Goal: Find specific page/section: Find specific page/section

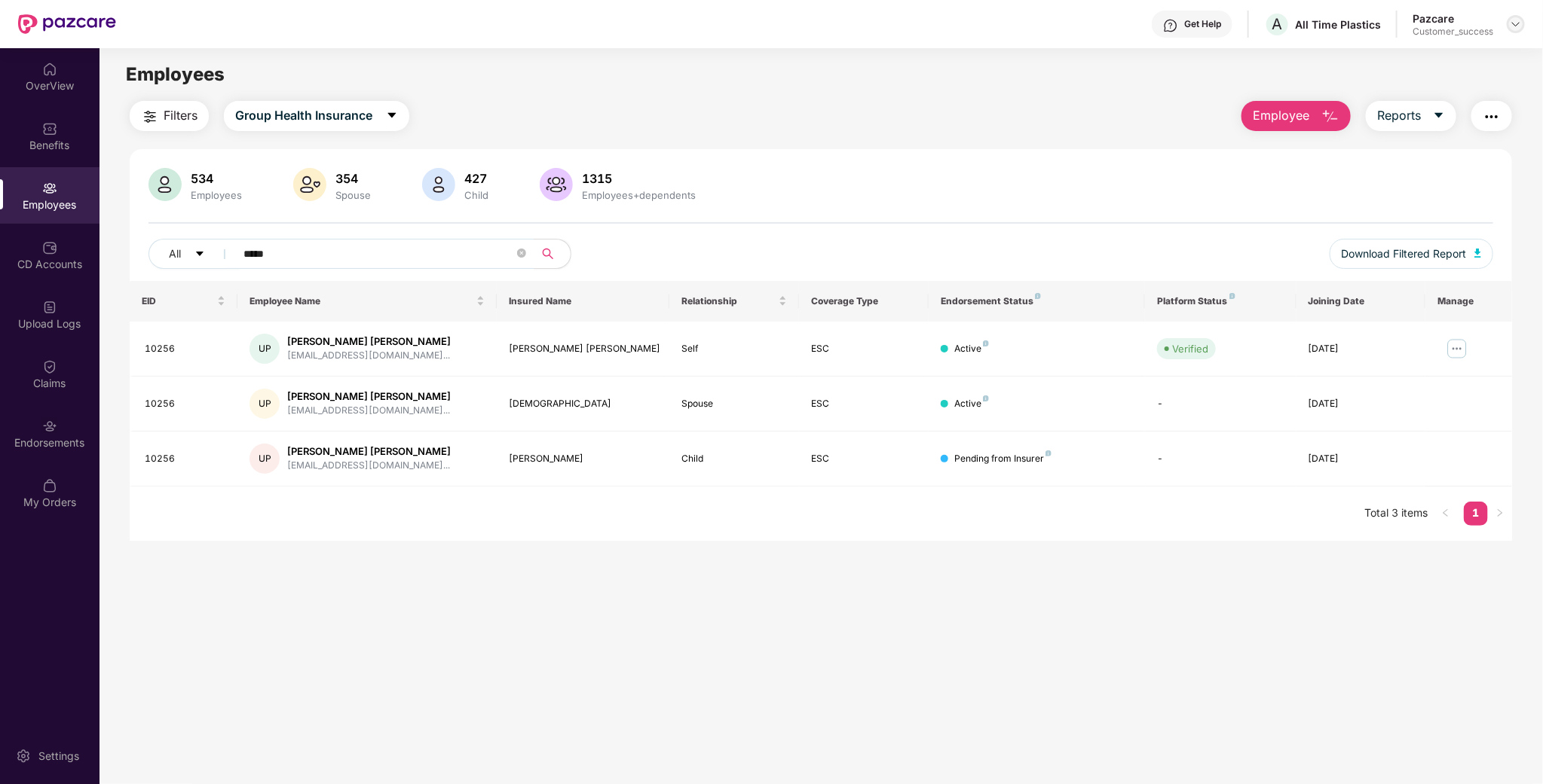
click at [1515, 17] on div at bounding box center [1516, 24] width 18 height 18
click at [1454, 54] on div "Switch to partner view" at bounding box center [1445, 59] width 196 height 30
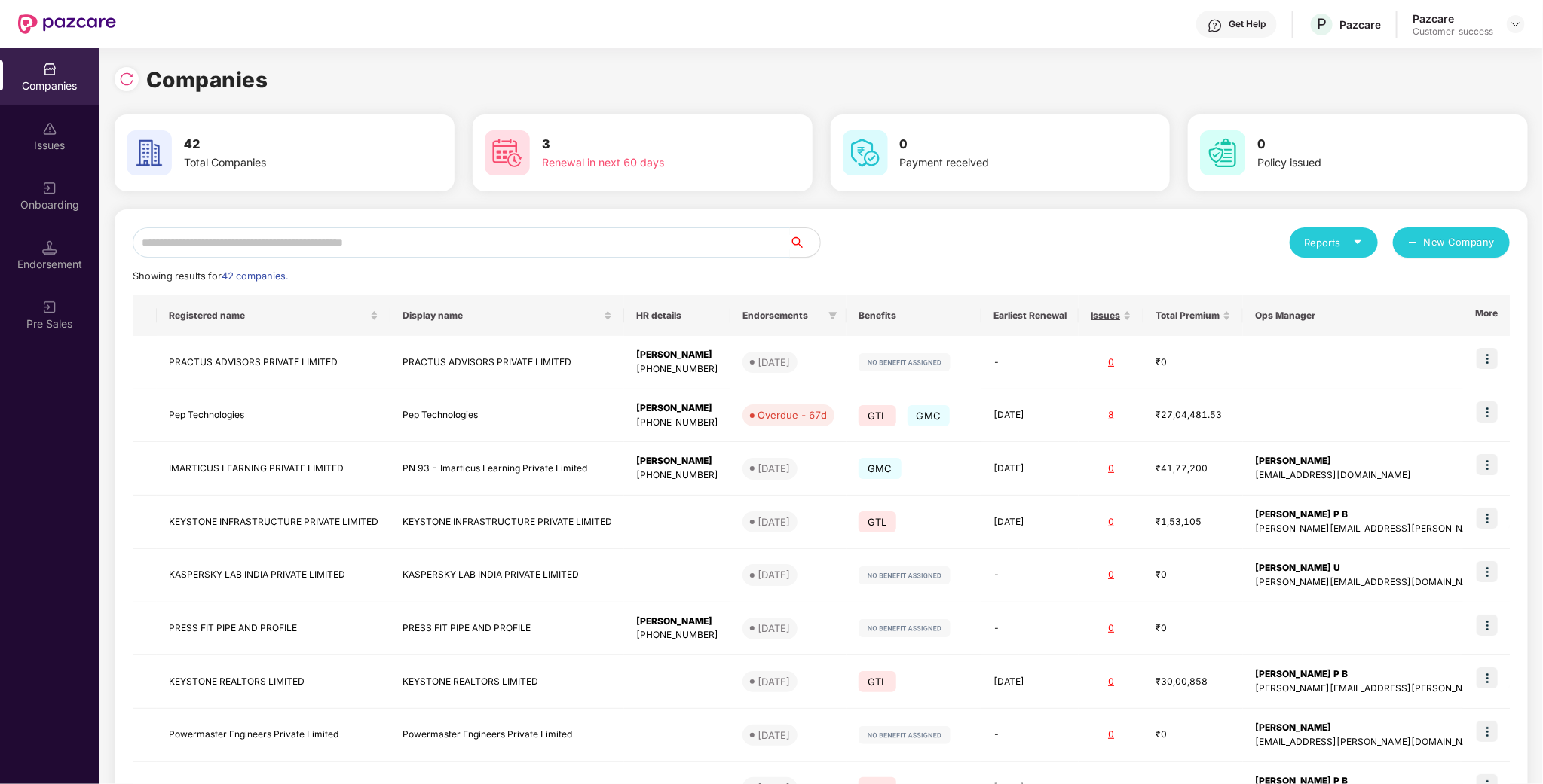
click at [298, 251] on input "text" at bounding box center [461, 243] width 657 height 31
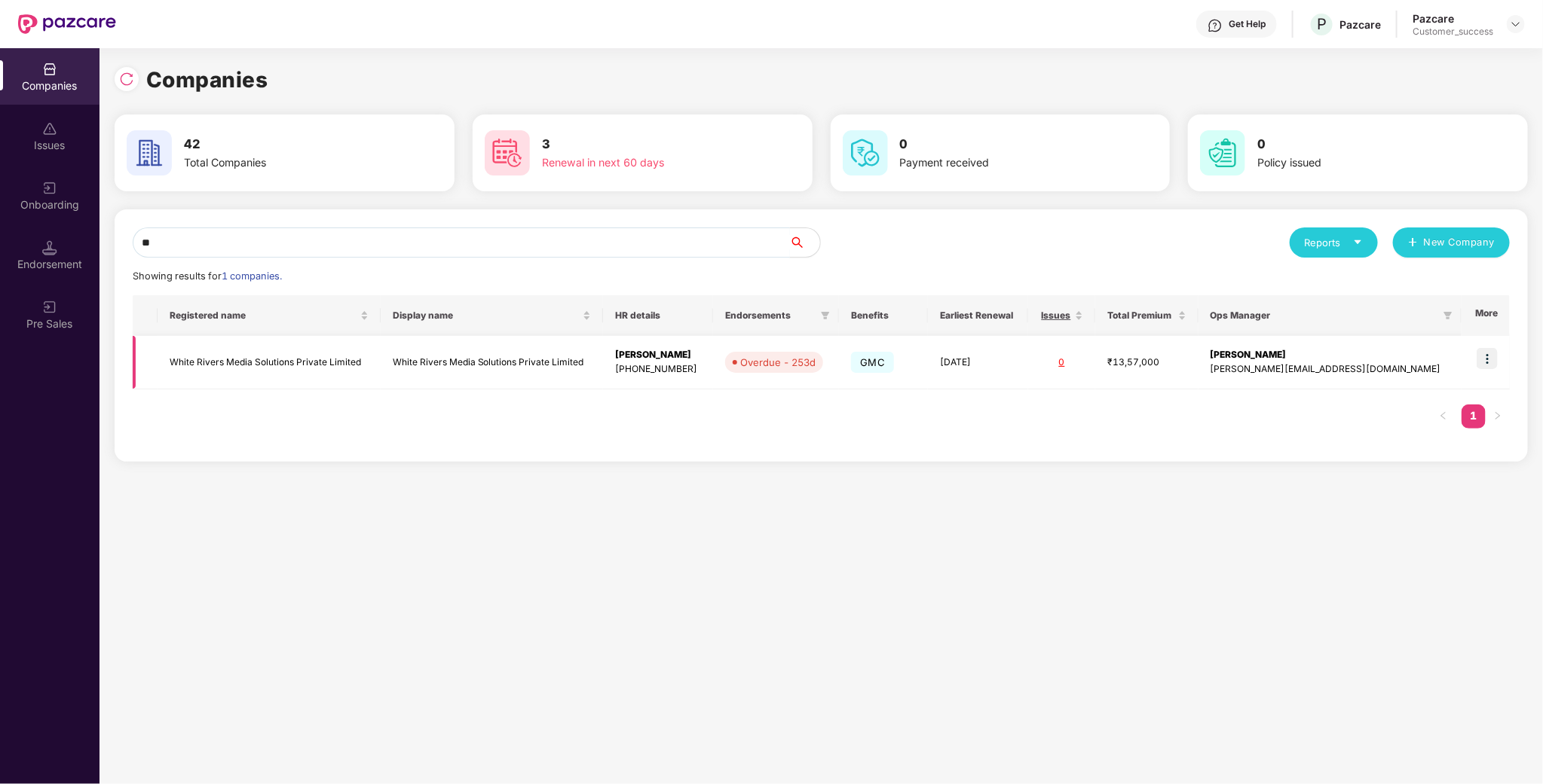
type input "**"
click at [240, 366] on td "White Rivers Media Solutions Private Limited" at bounding box center [269, 363] width 223 height 53
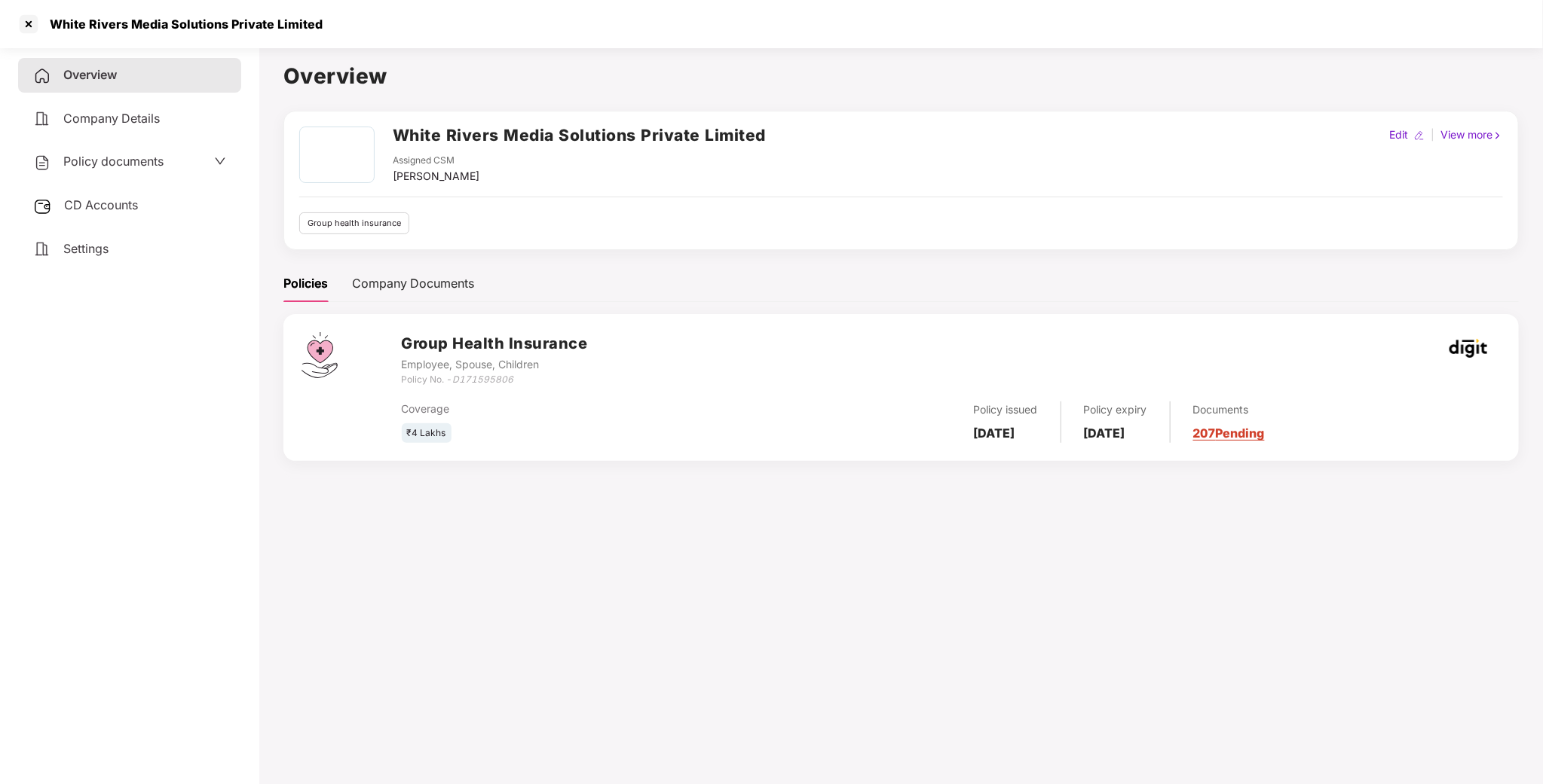
click at [184, 165] on div "Policy documents" at bounding box center [129, 162] width 193 height 20
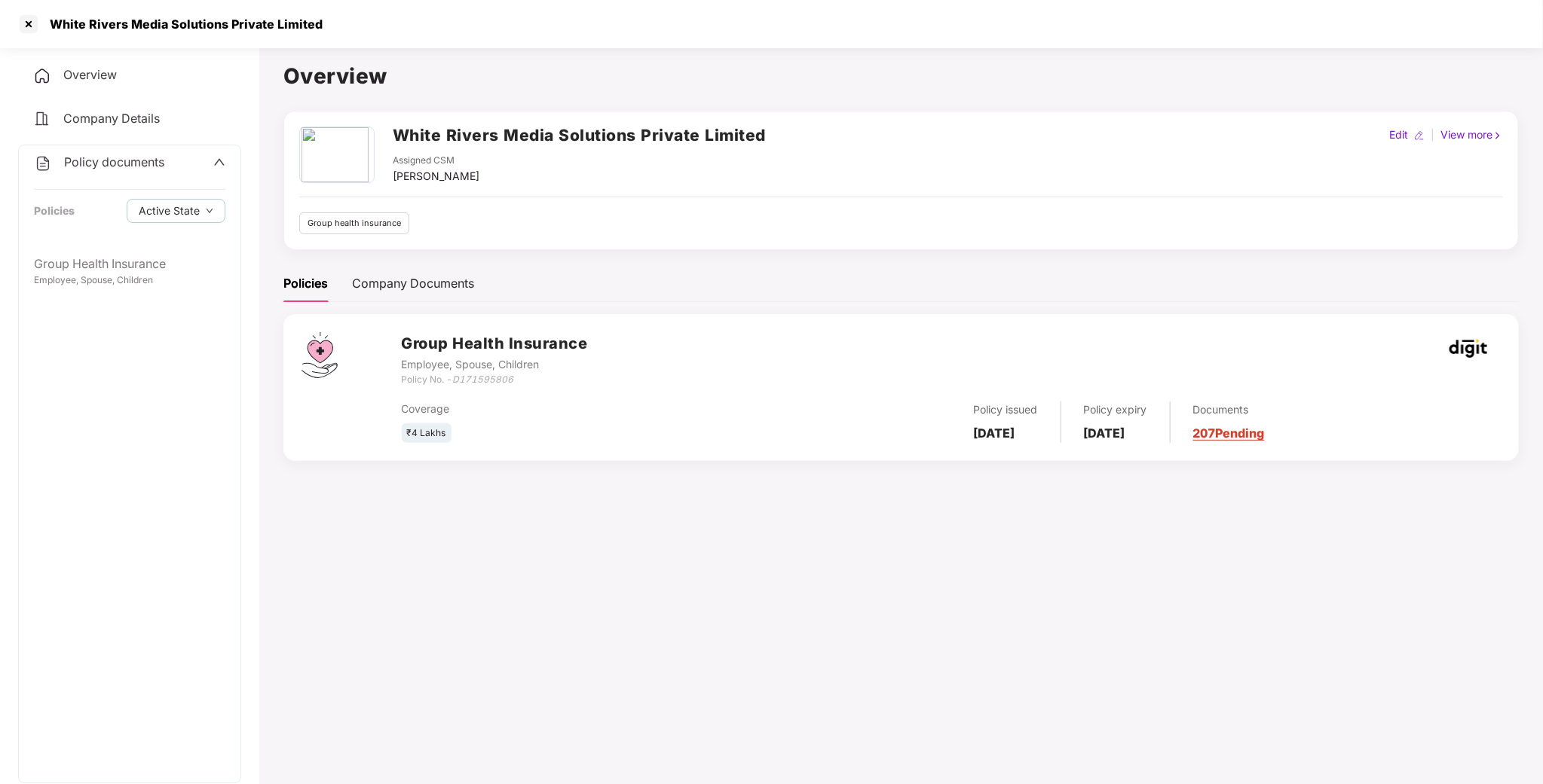
click at [185, 163] on div "Policy documents" at bounding box center [129, 163] width 192 height 20
click at [139, 147] on div "Policy documents" at bounding box center [130, 162] width 223 height 34
click at [136, 162] on span "Policy documents" at bounding box center [113, 162] width 100 height 15
click at [143, 259] on div "Group Health Insurance" at bounding box center [129, 264] width 192 height 19
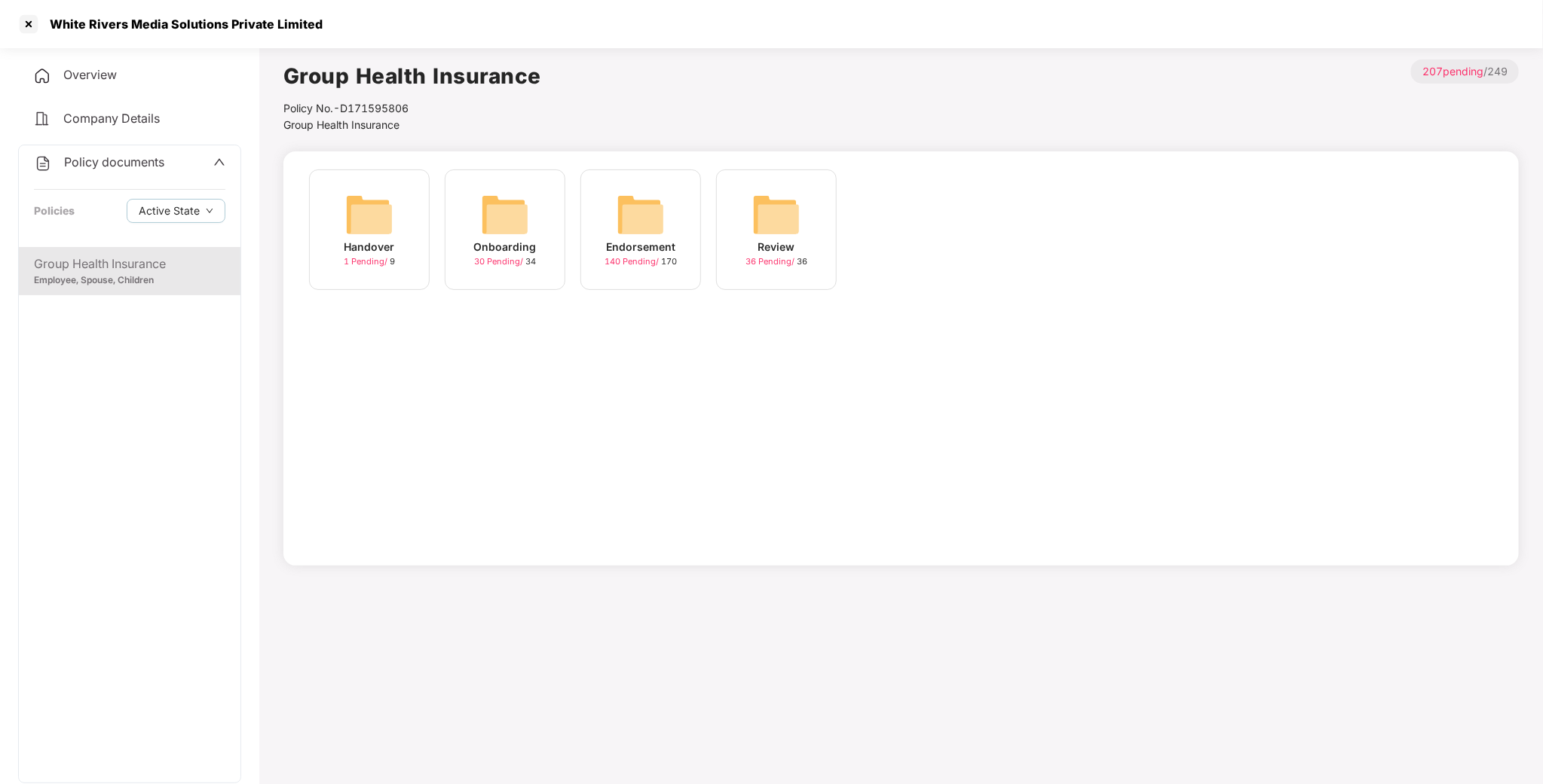
click at [527, 198] on img at bounding box center [504, 214] width 48 height 48
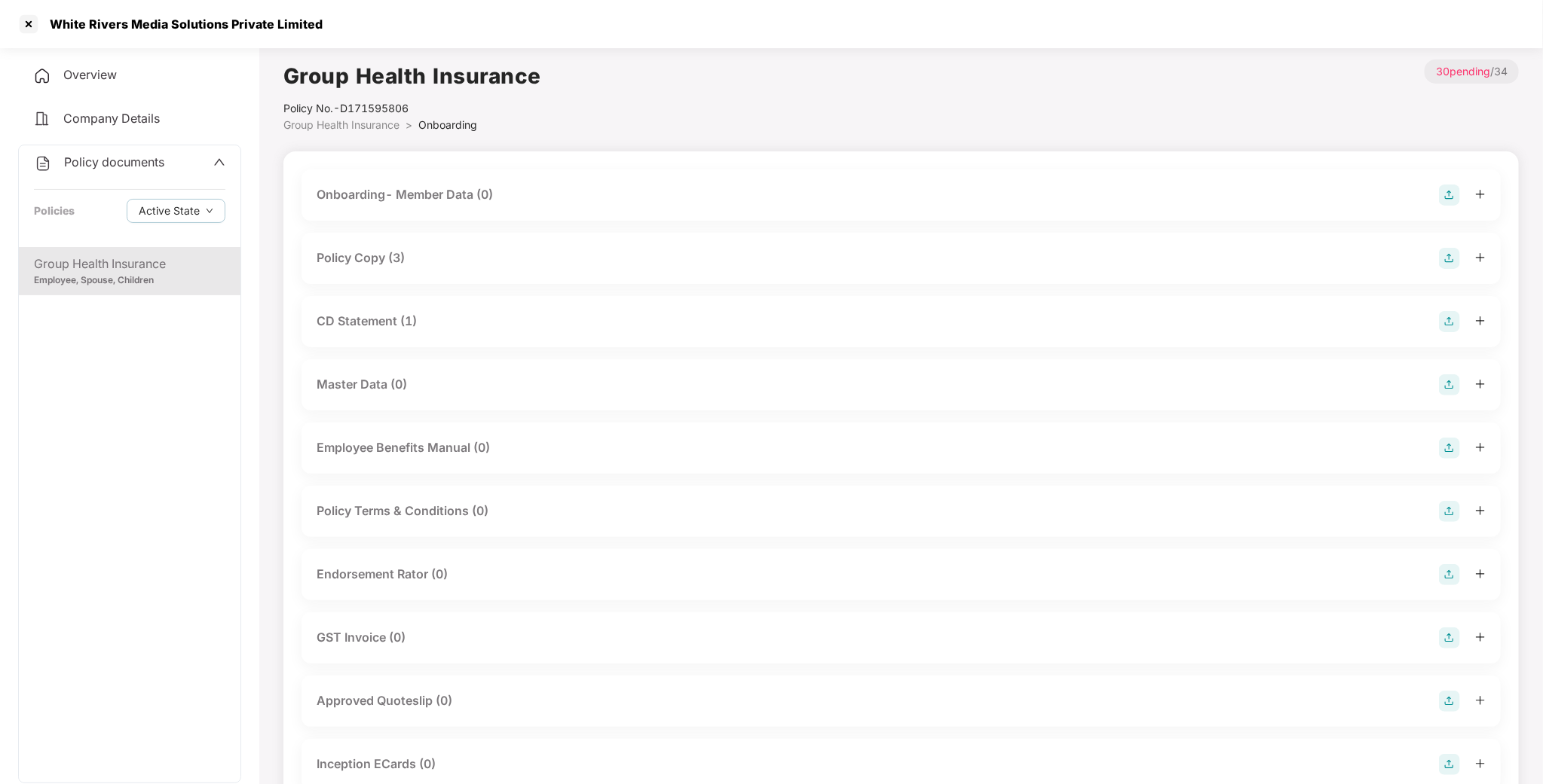
click at [369, 262] on div "Policy Copy (3)" at bounding box center [361, 258] width 89 height 19
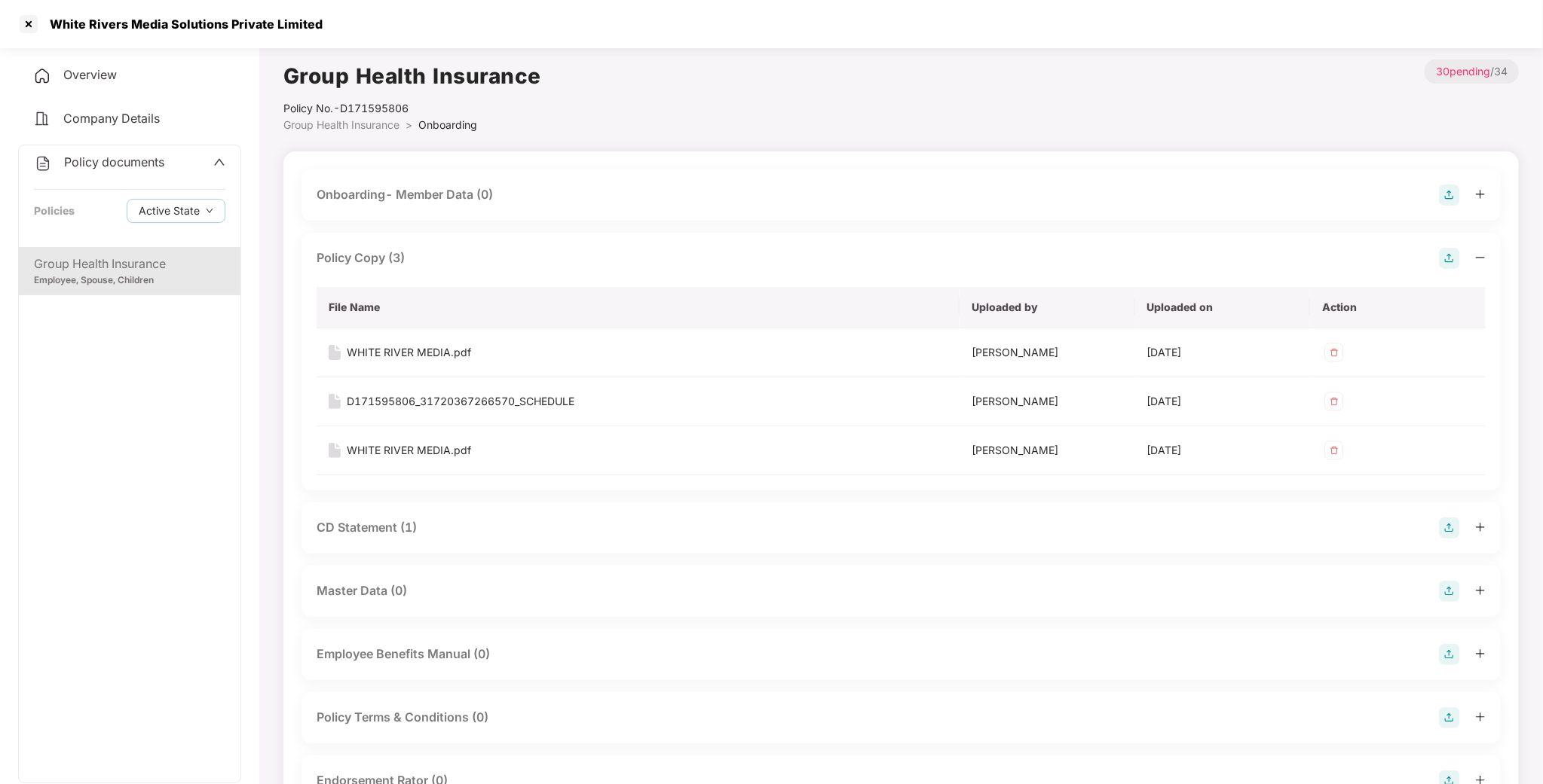
click at [379, 261] on div "Policy Copy (3)" at bounding box center [361, 258] width 89 height 19
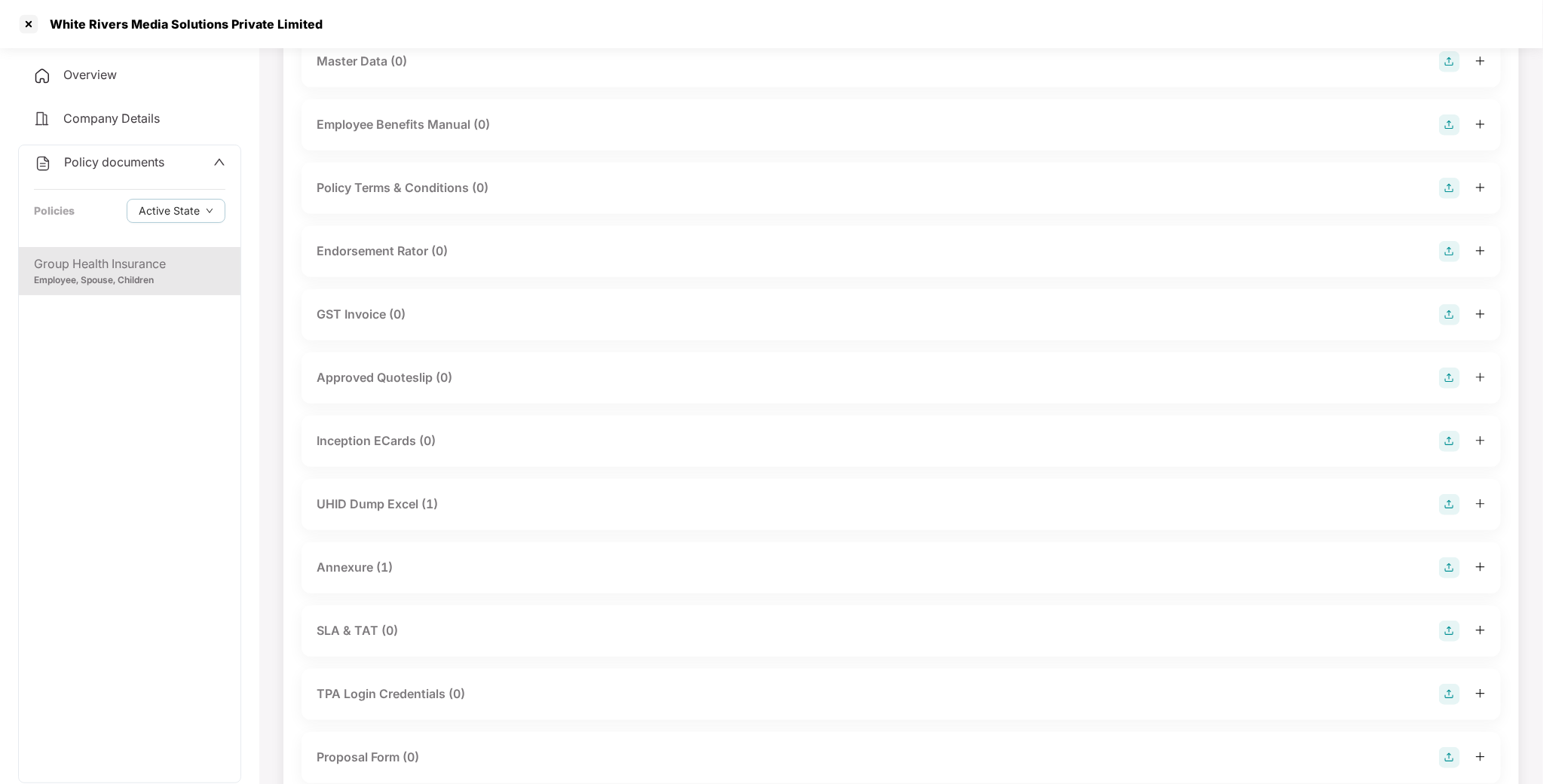
scroll to position [339, 0]
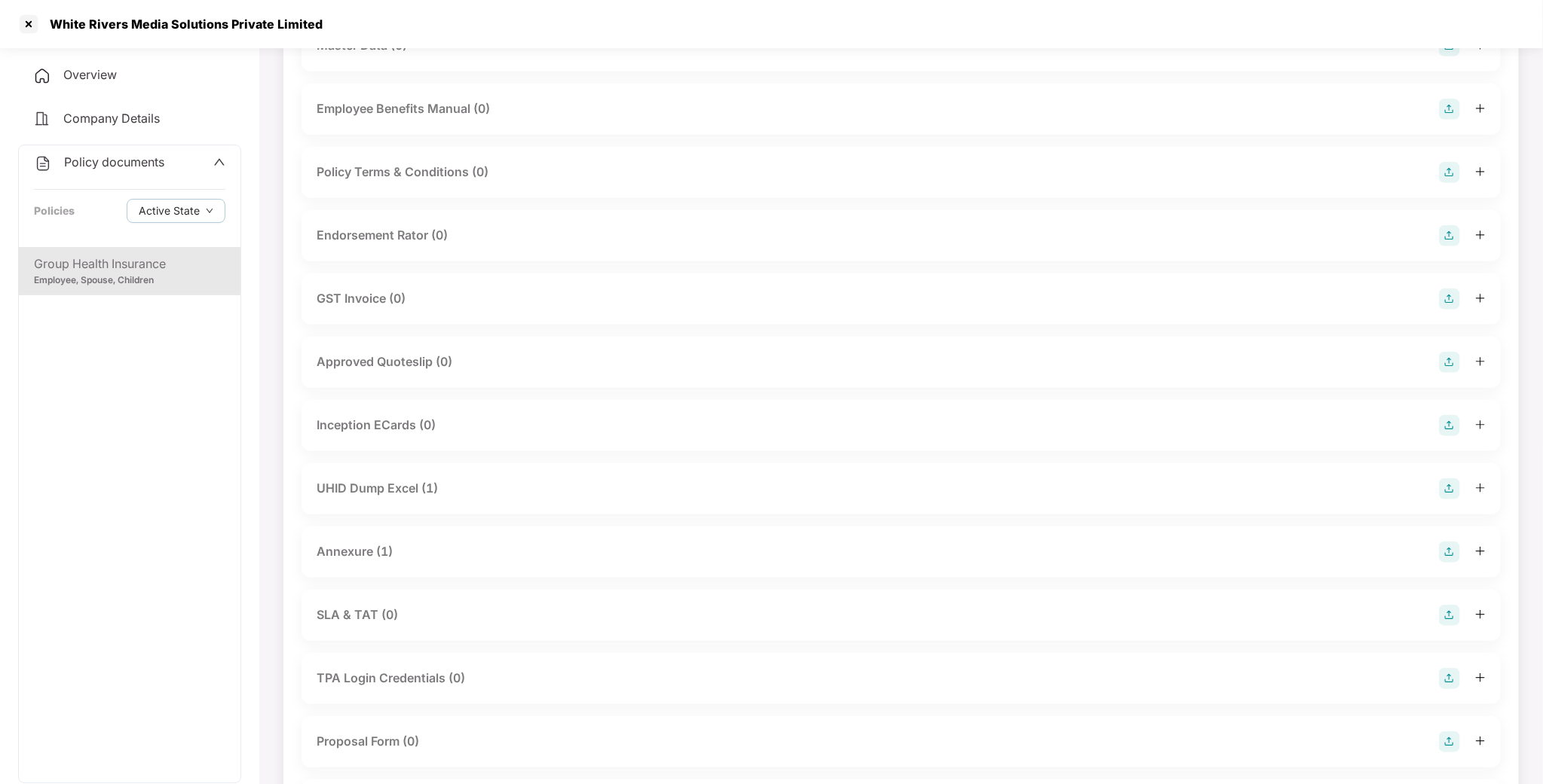
click at [145, 255] on div "Group Health Insurance" at bounding box center [129, 264] width 192 height 19
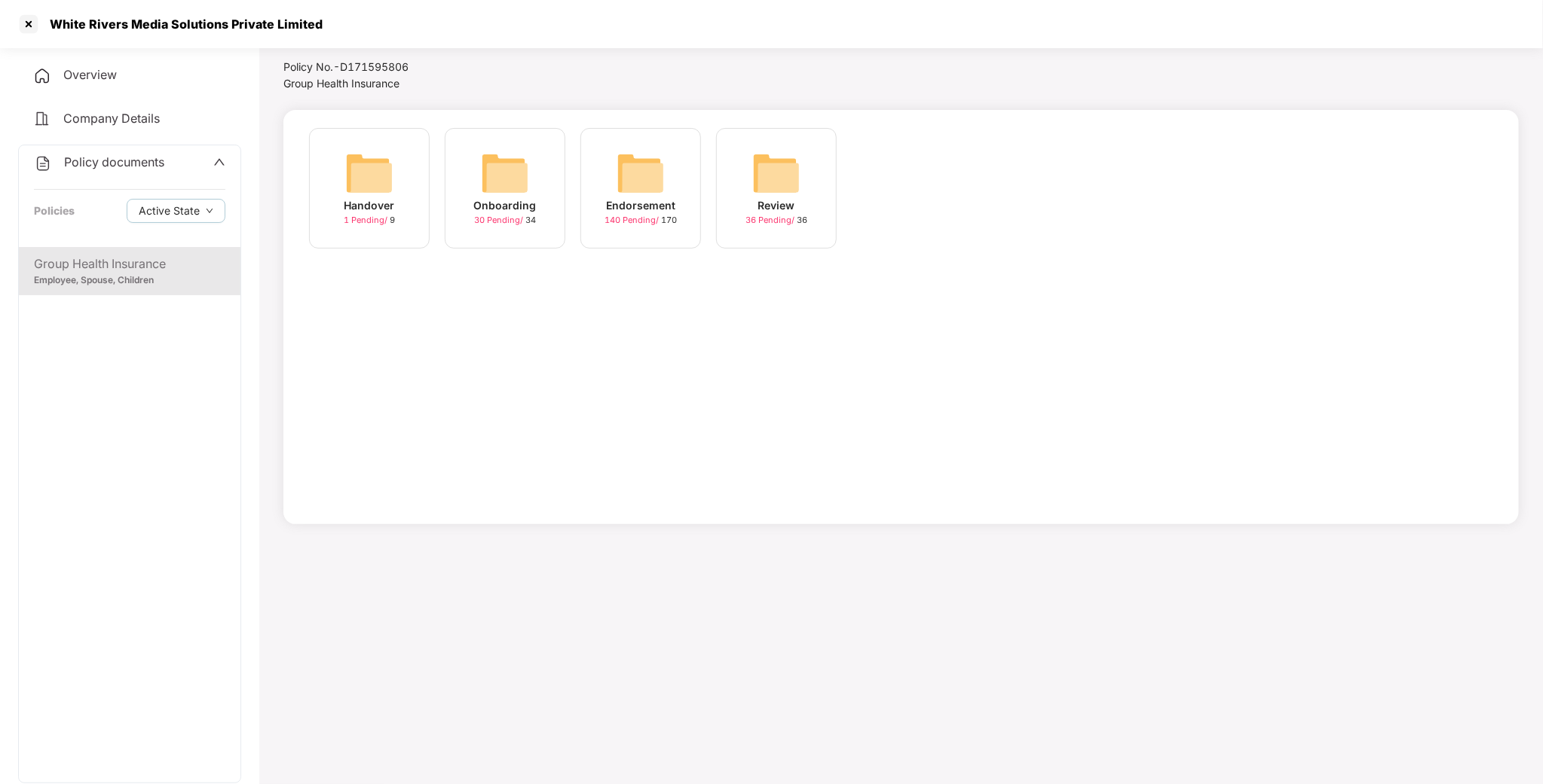
click at [500, 193] on img at bounding box center [504, 173] width 48 height 48
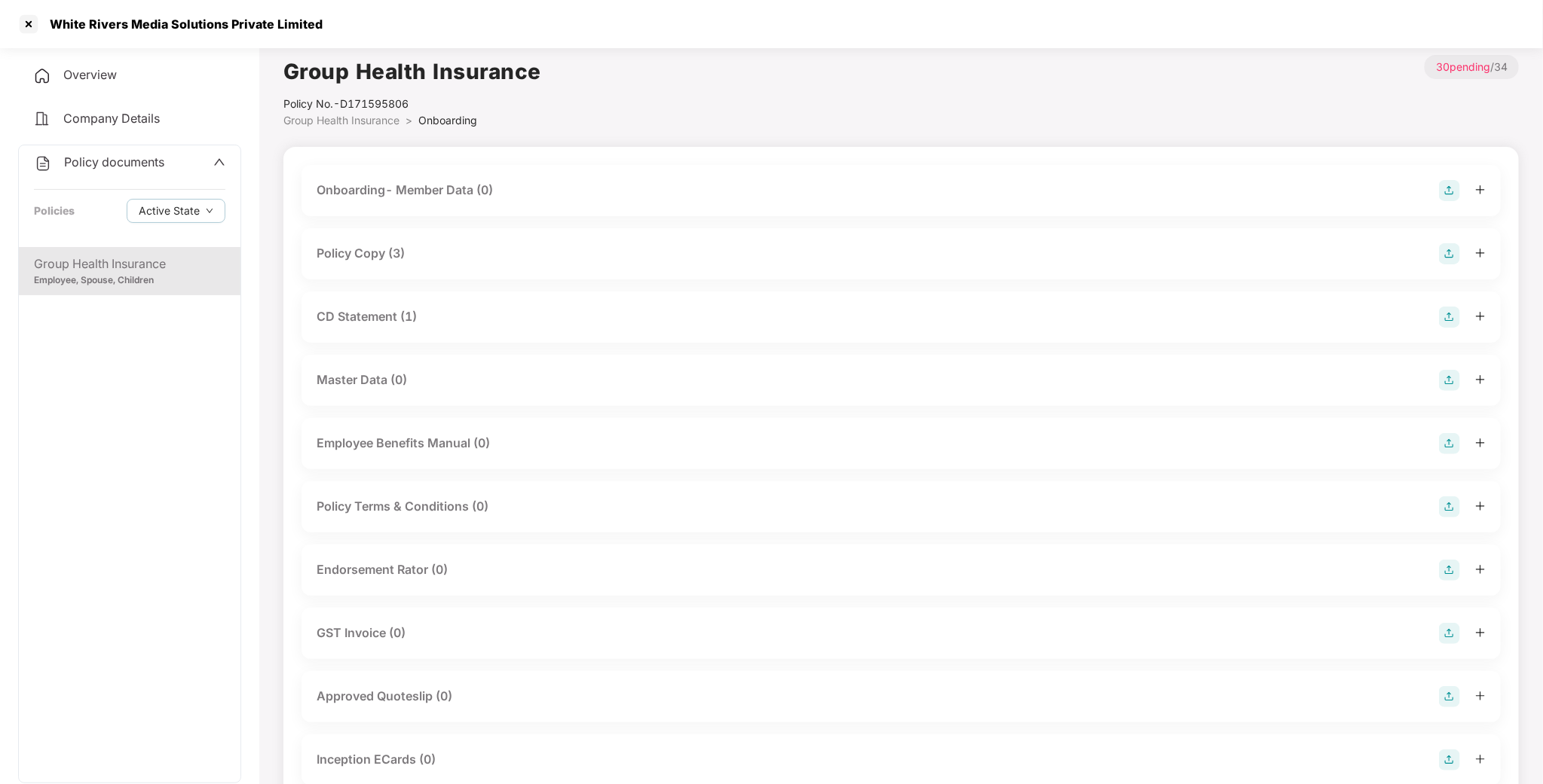
scroll to position [0, 0]
click at [357, 323] on div "CD Statement (1)" at bounding box center [366, 321] width 100 height 19
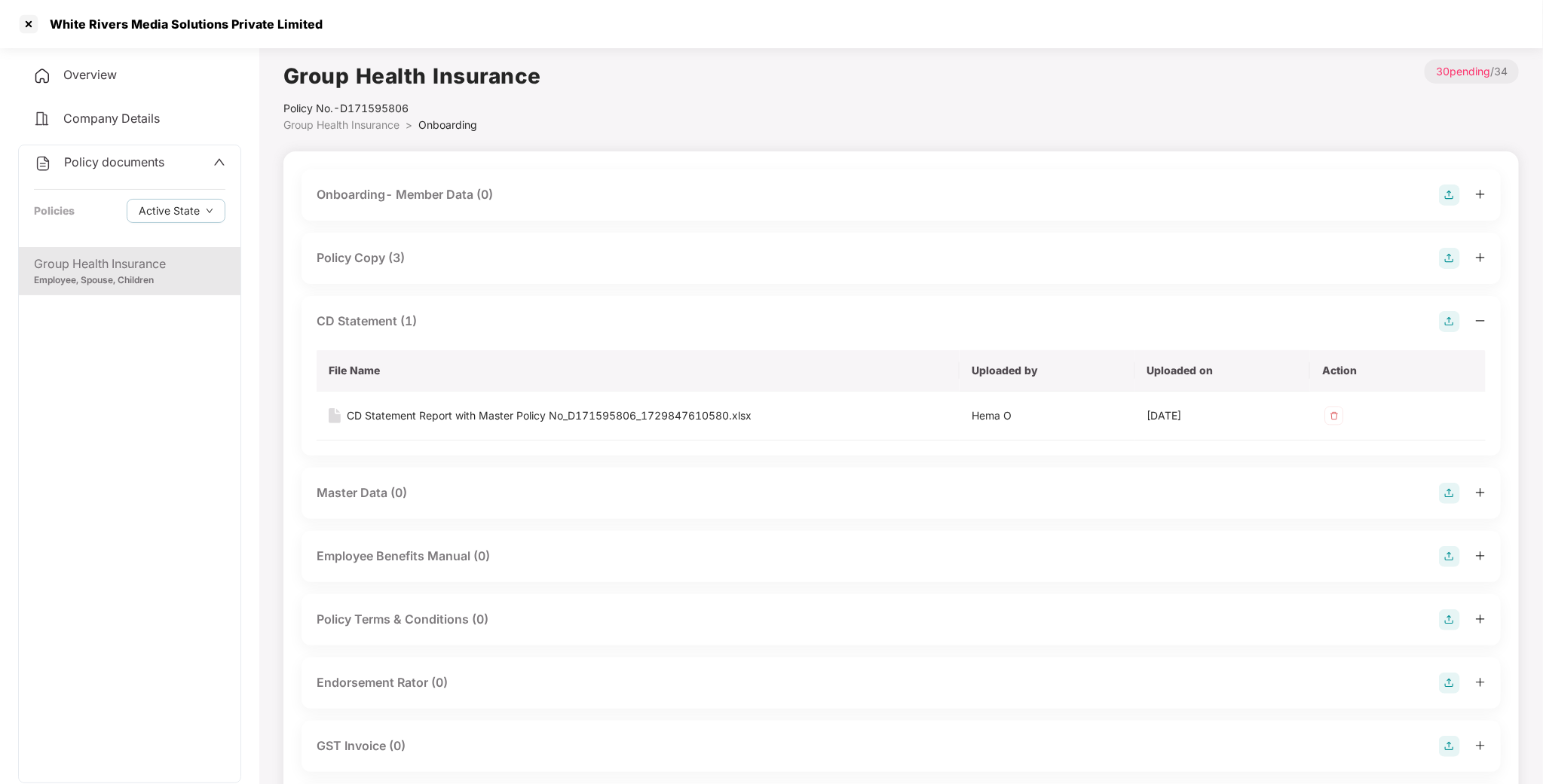
click at [357, 323] on div "CD Statement (1)" at bounding box center [366, 321] width 100 height 19
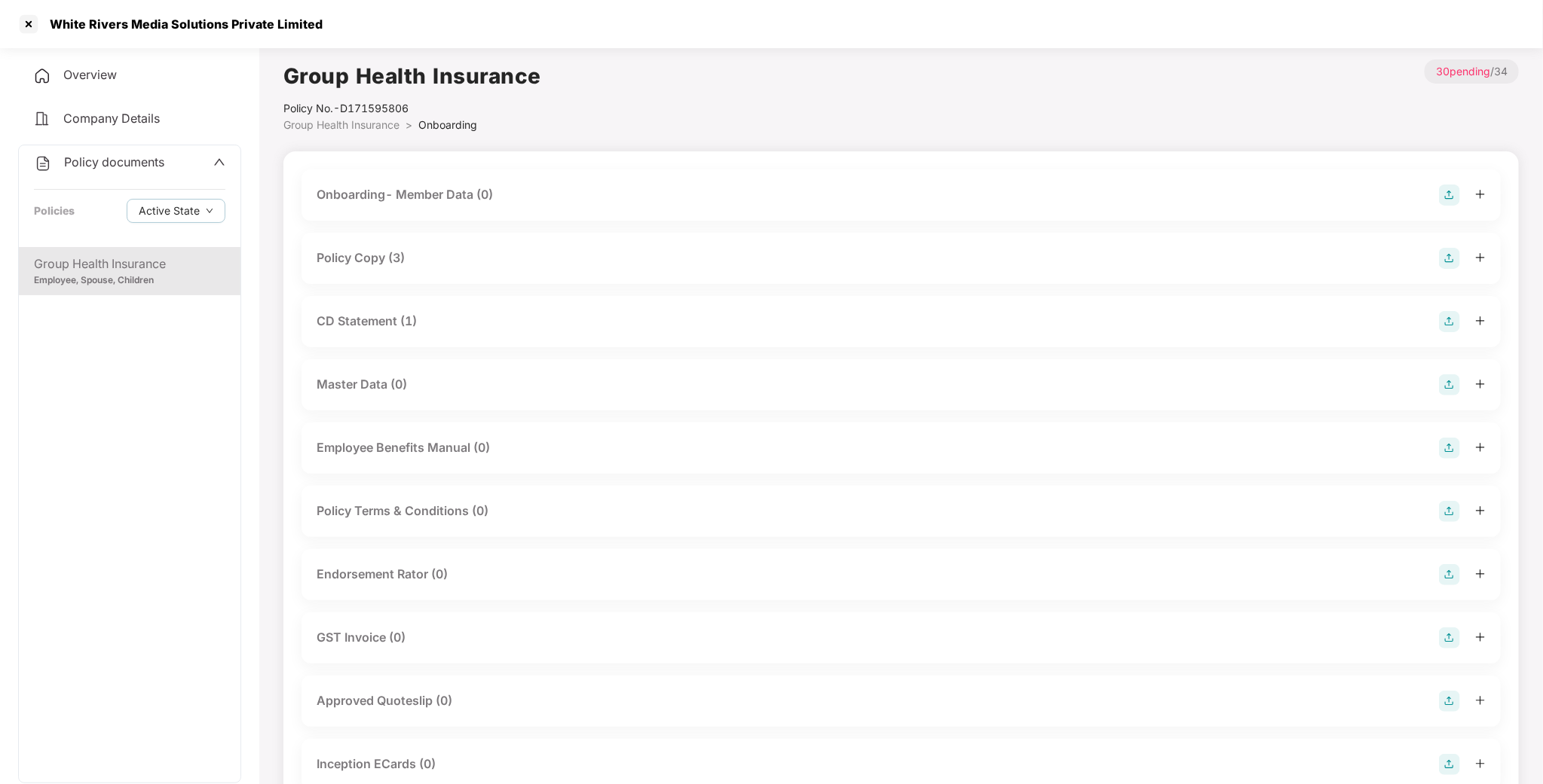
click at [369, 268] on div "Policy Copy (3)" at bounding box center [901, 259] width 1169 height 21
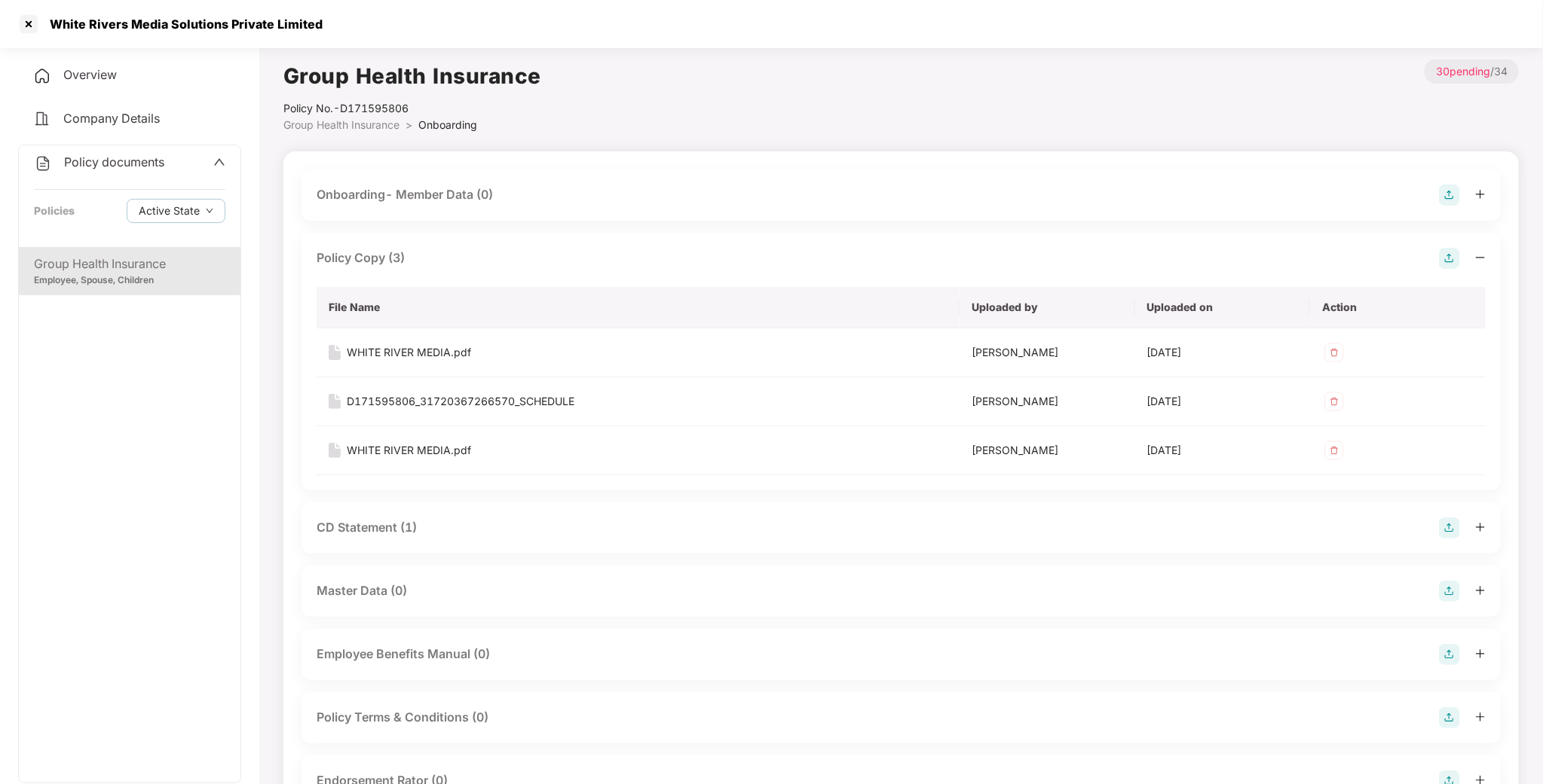
click at [369, 268] on div "Policy Copy (3)" at bounding box center [901, 259] width 1169 height 21
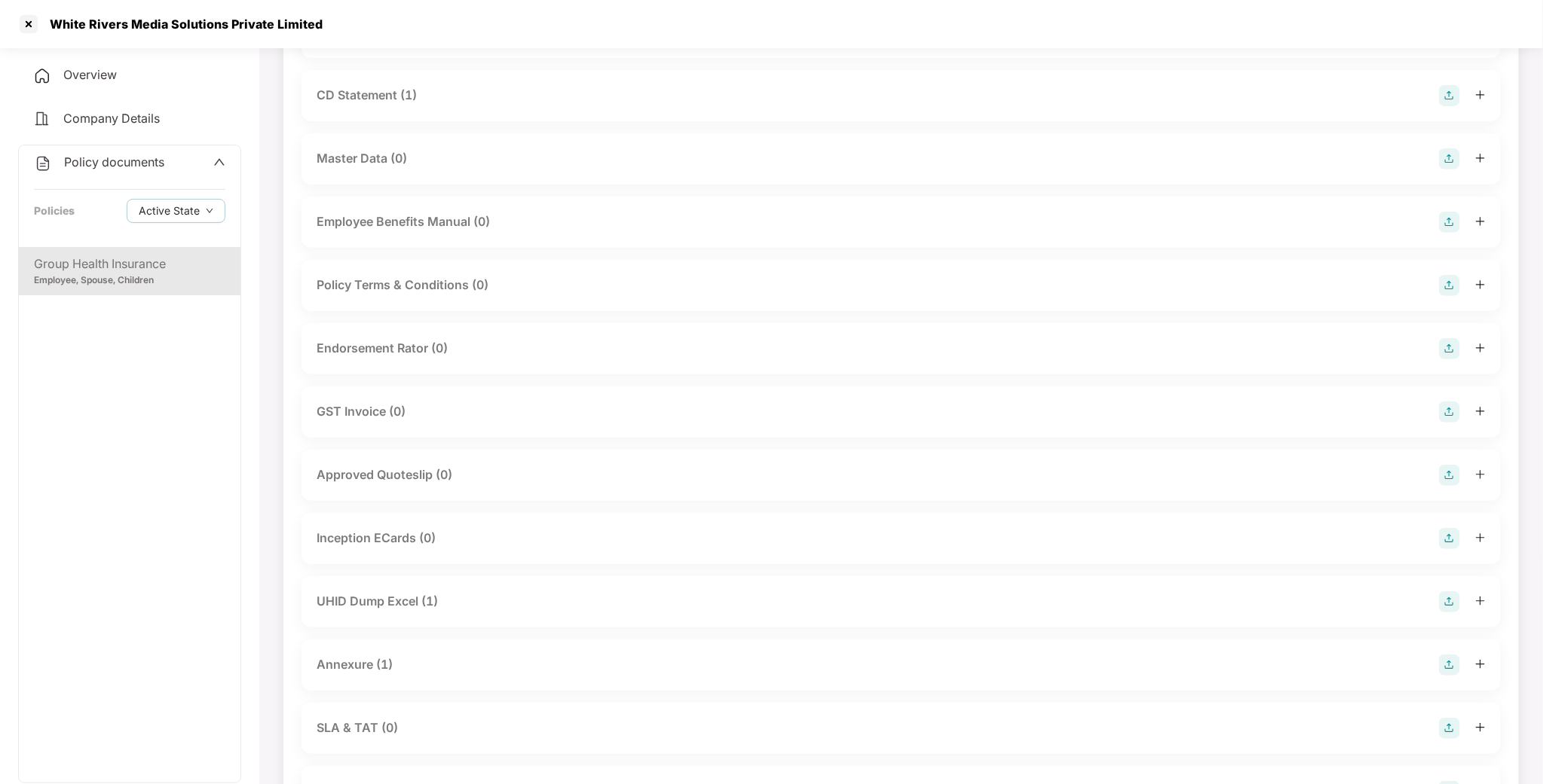
scroll to position [452, 0]
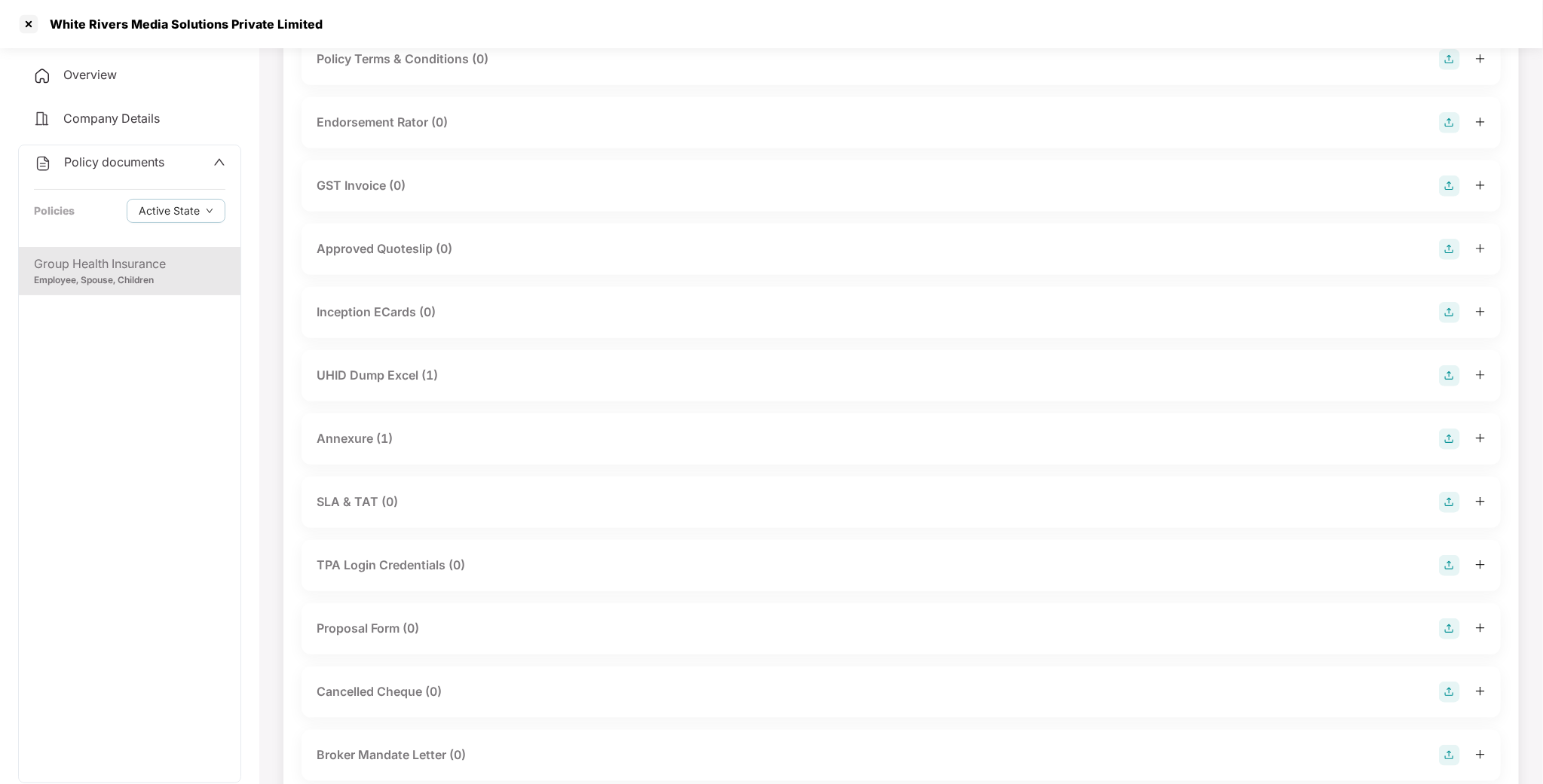
click at [355, 441] on div "Annexure (1)" at bounding box center [355, 439] width 76 height 19
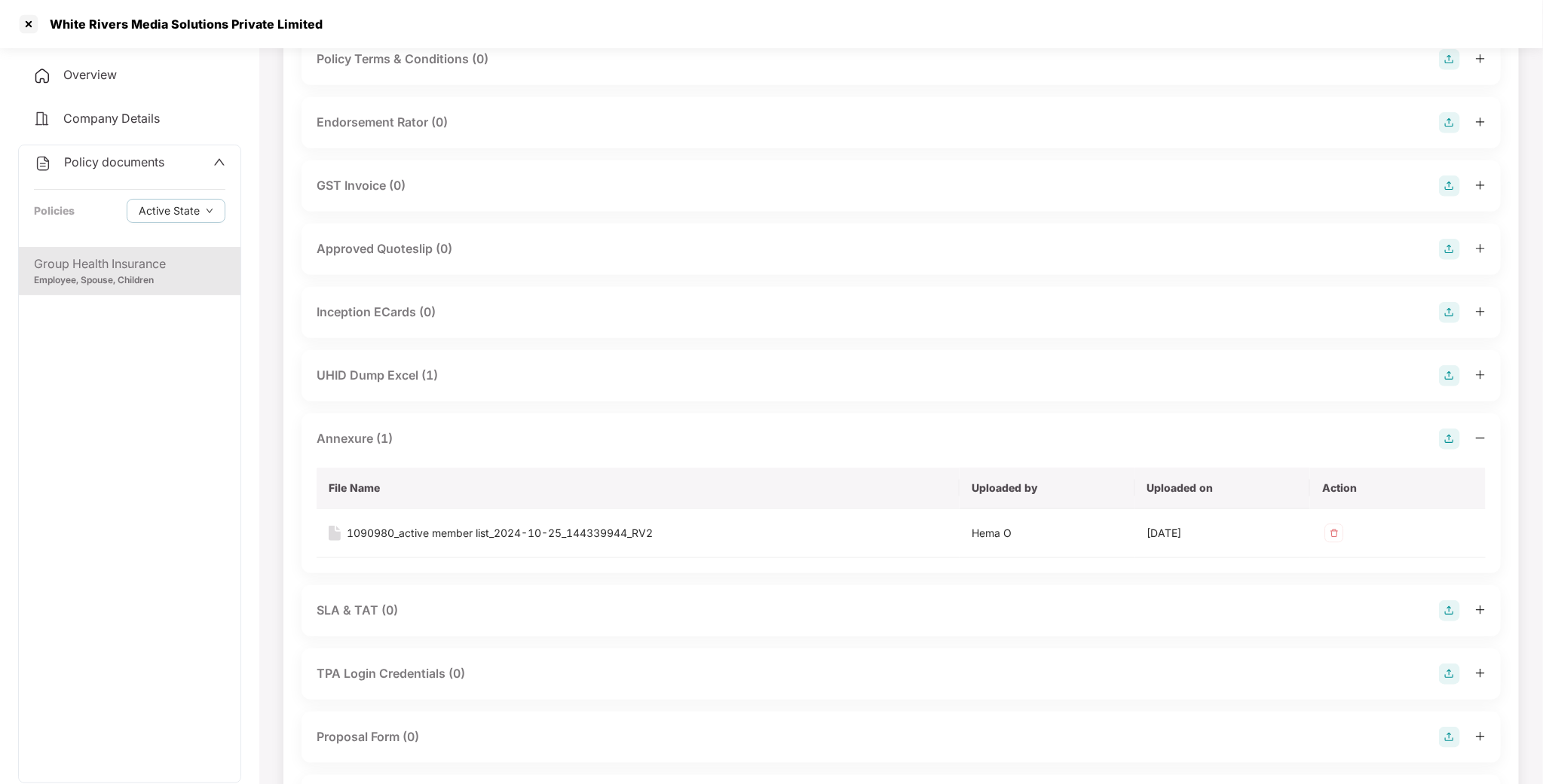
click at [356, 436] on div "Annexure (1)" at bounding box center [355, 439] width 76 height 19
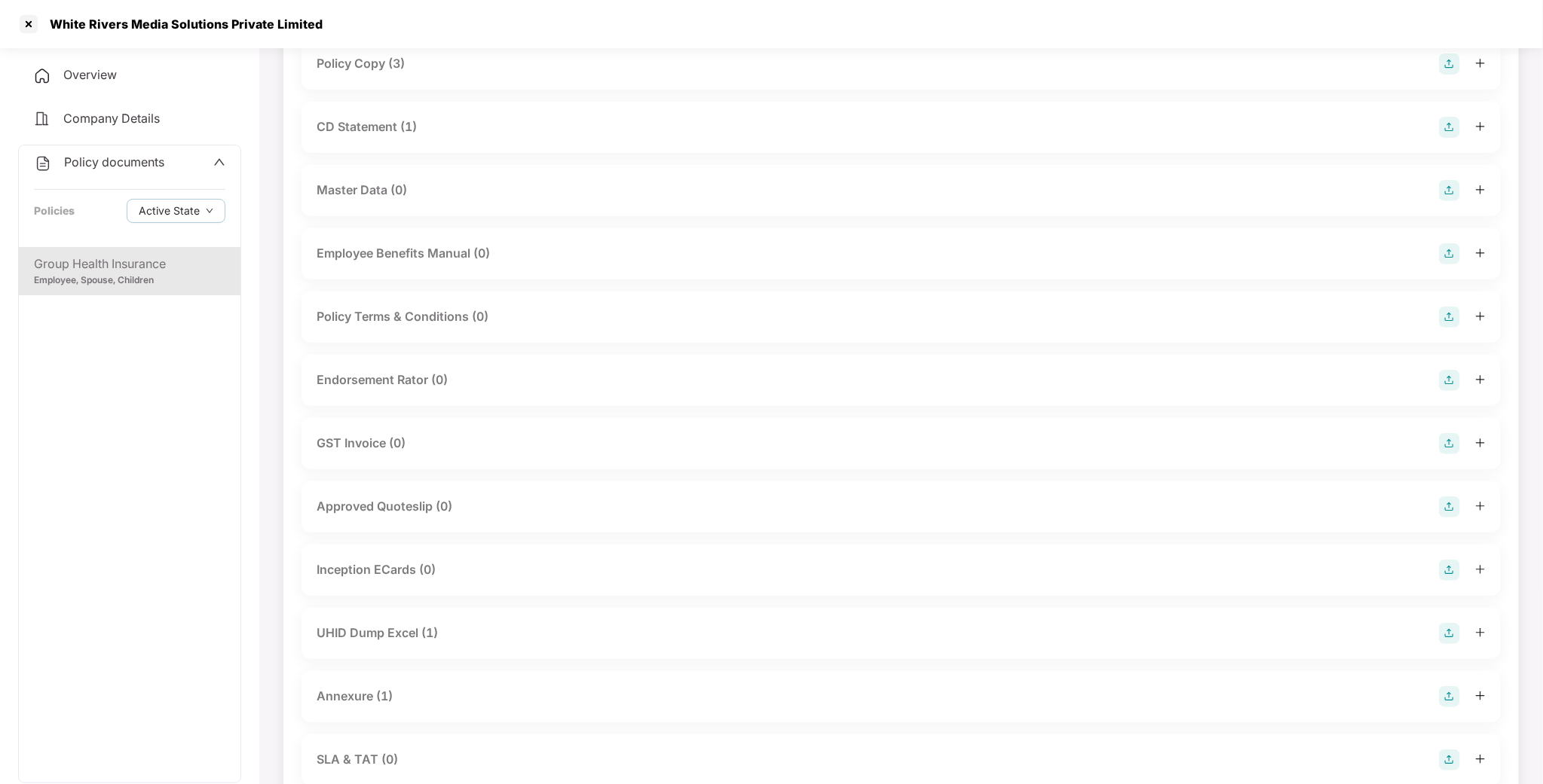
scroll to position [102, 0]
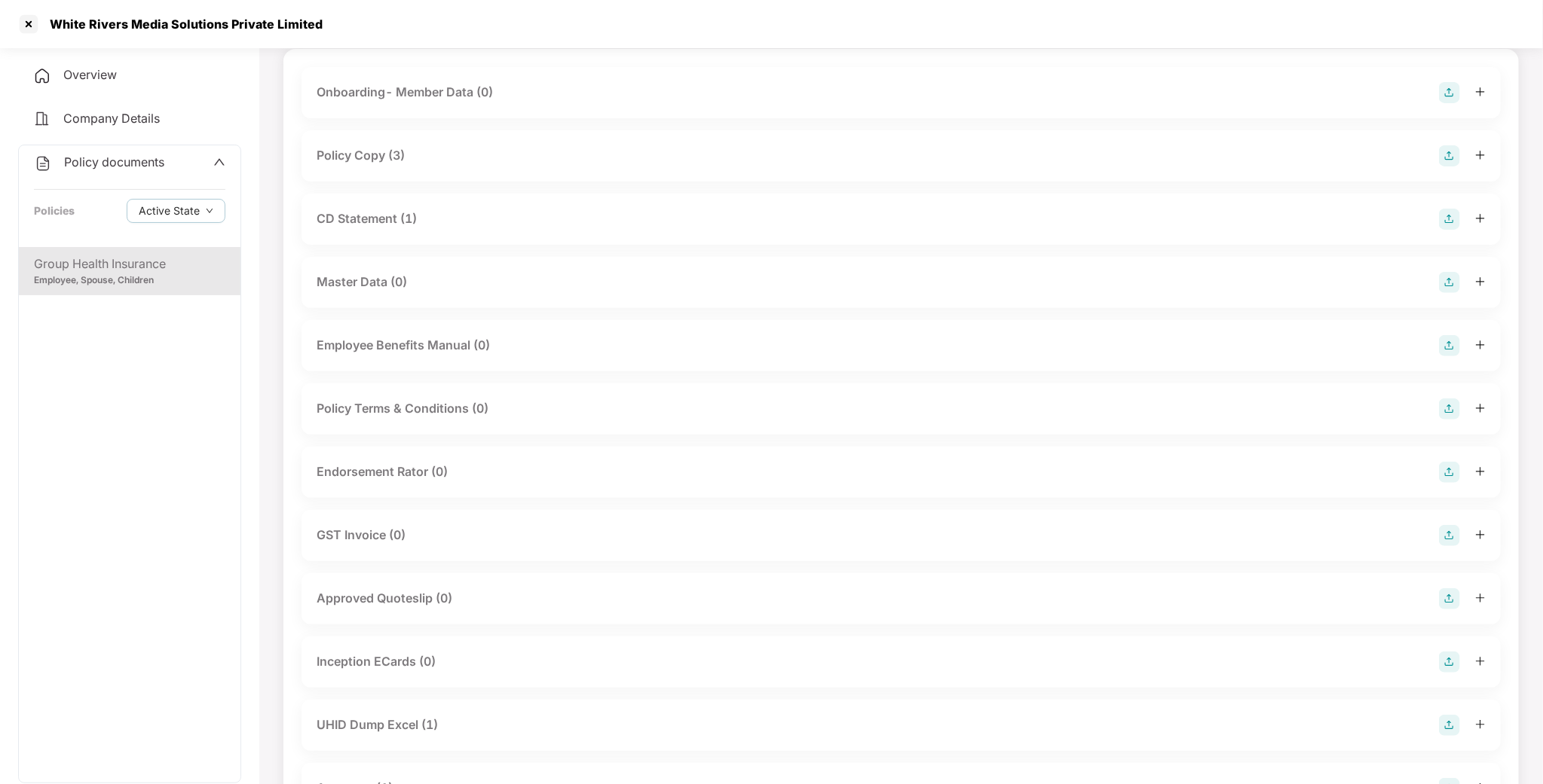
click at [107, 149] on div "Policy documents Policies Active State" at bounding box center [130, 196] width 221 height 101
click at [102, 165] on span "Policy documents" at bounding box center [114, 162] width 100 height 15
click at [102, 165] on span "Policy documents" at bounding box center [113, 162] width 100 height 15
click at [156, 287] on div "Group Health Insurance Employee, Spouse, Children" at bounding box center [130, 271] width 221 height 48
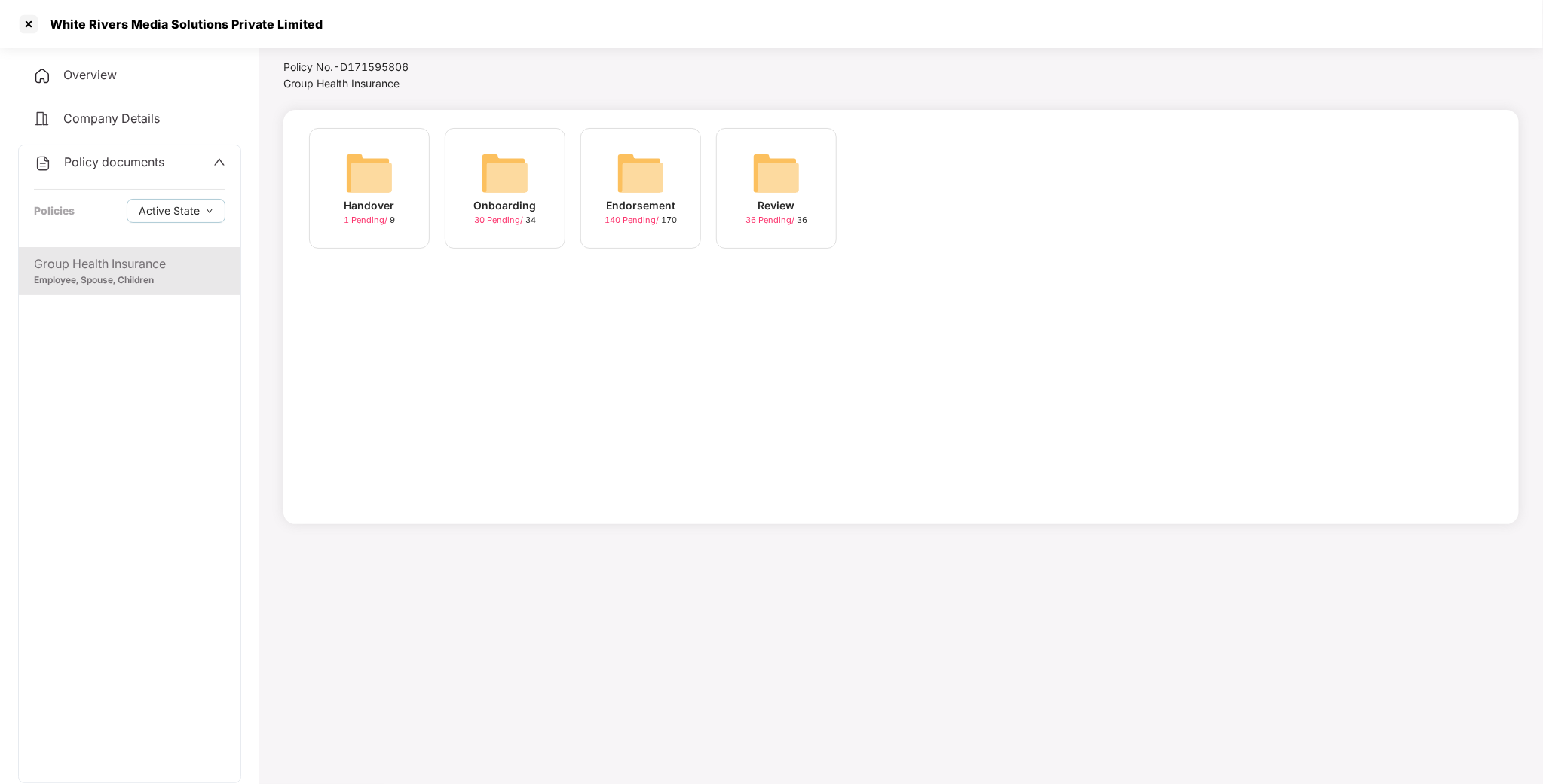
click at [627, 178] on img at bounding box center [640, 173] width 48 height 48
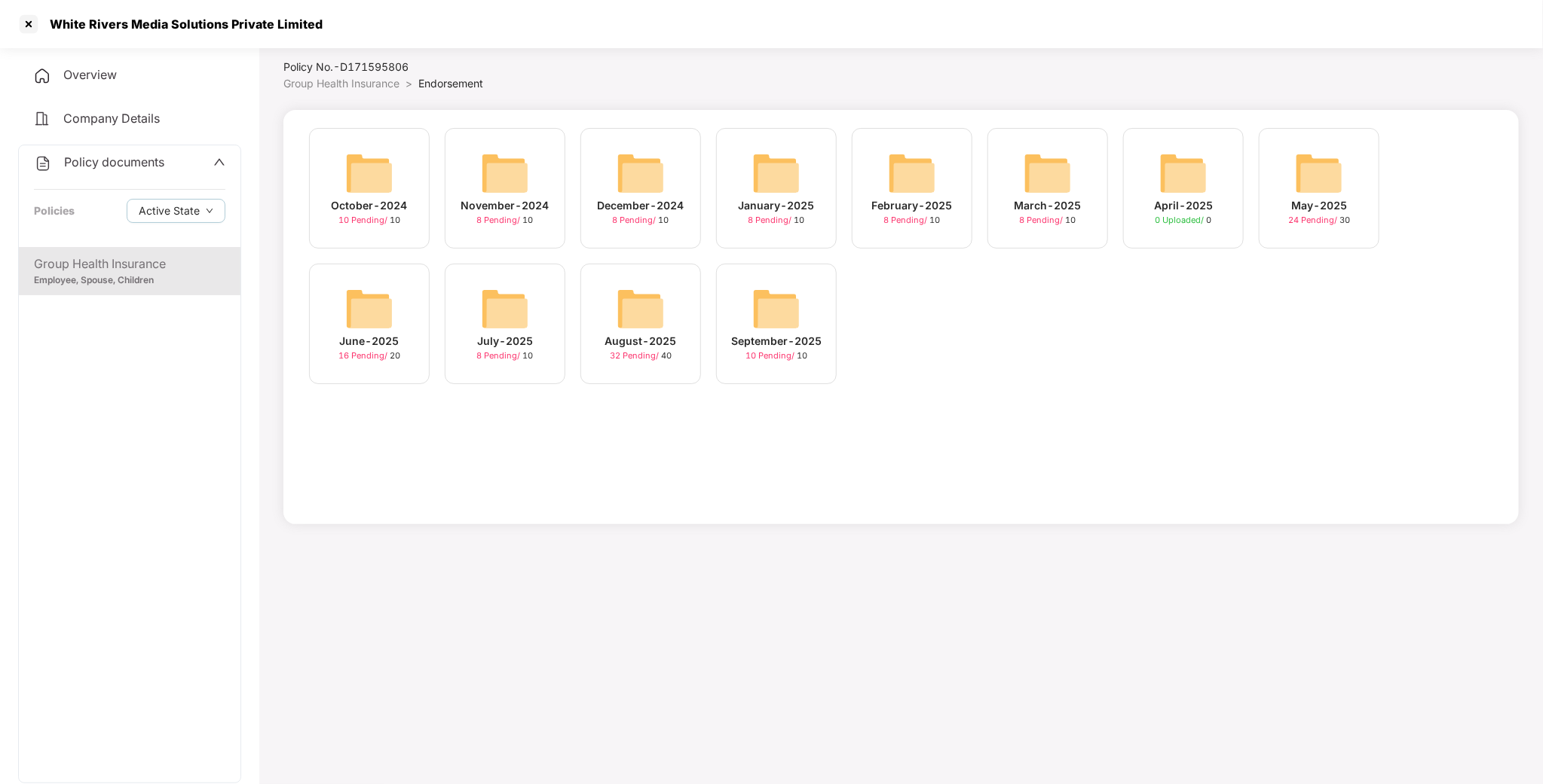
click at [101, 261] on div "Group Health Insurance" at bounding box center [129, 264] width 192 height 19
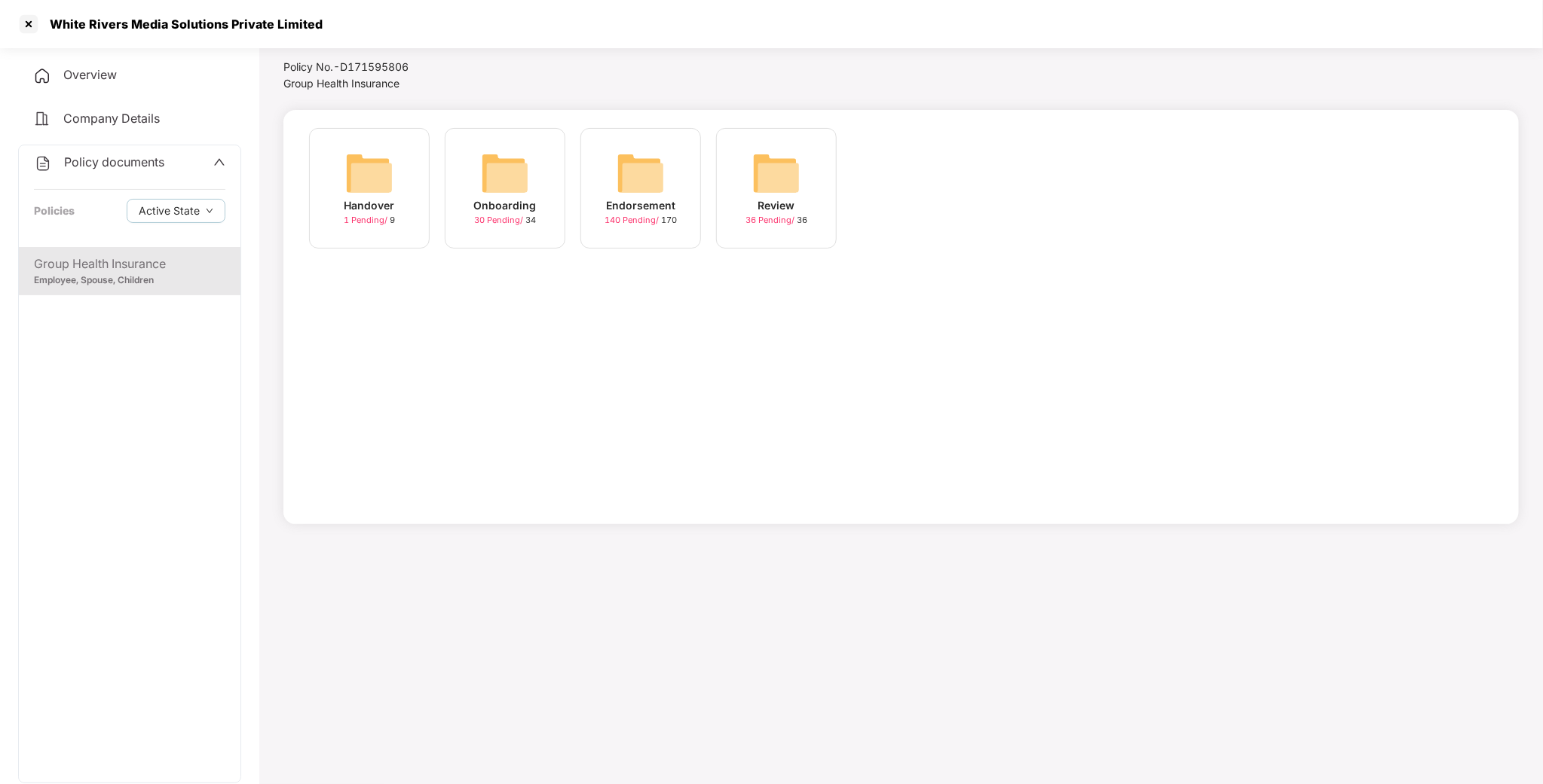
click at [523, 172] on img at bounding box center [504, 173] width 48 height 48
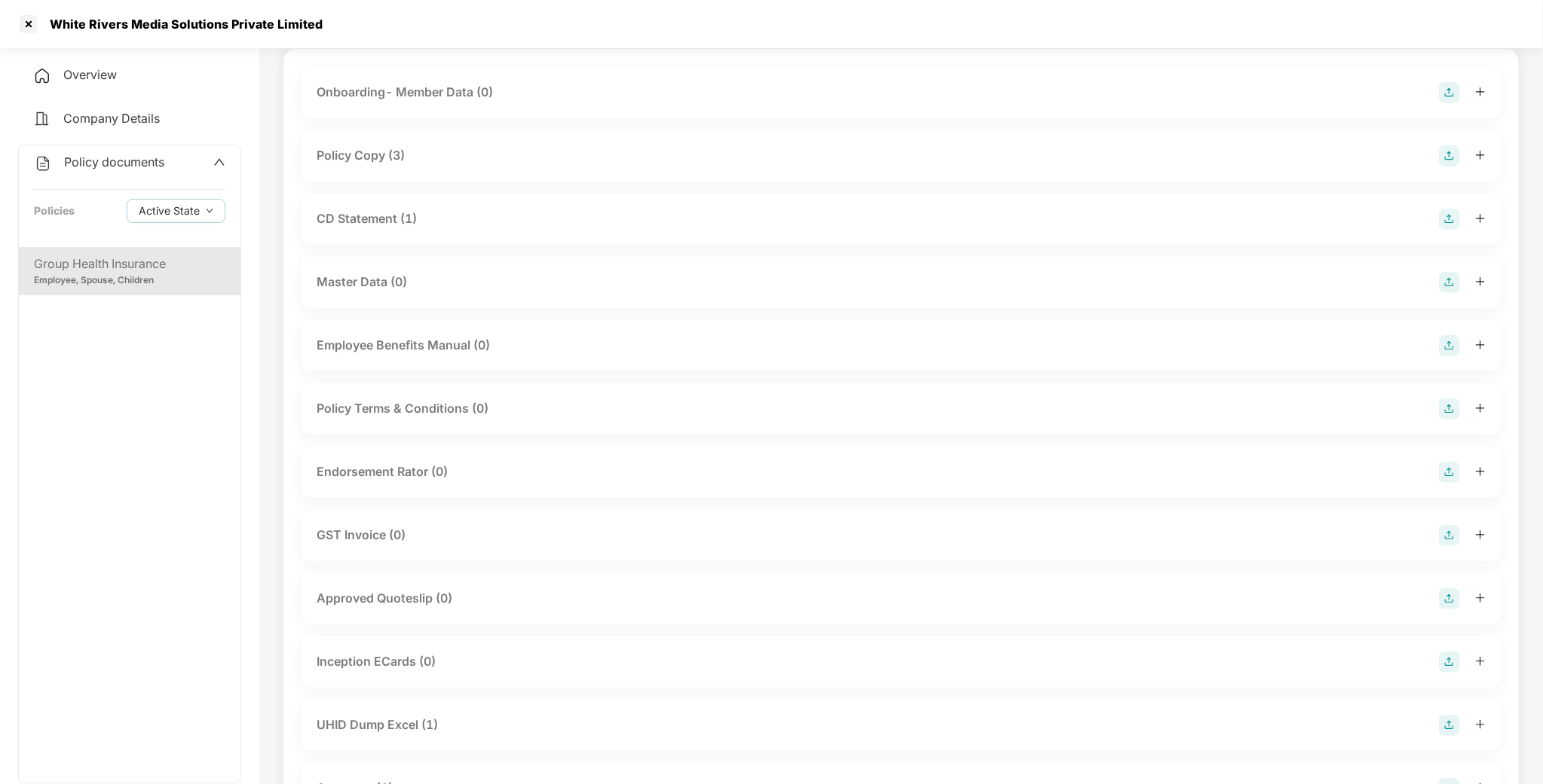
scroll to position [0, 0]
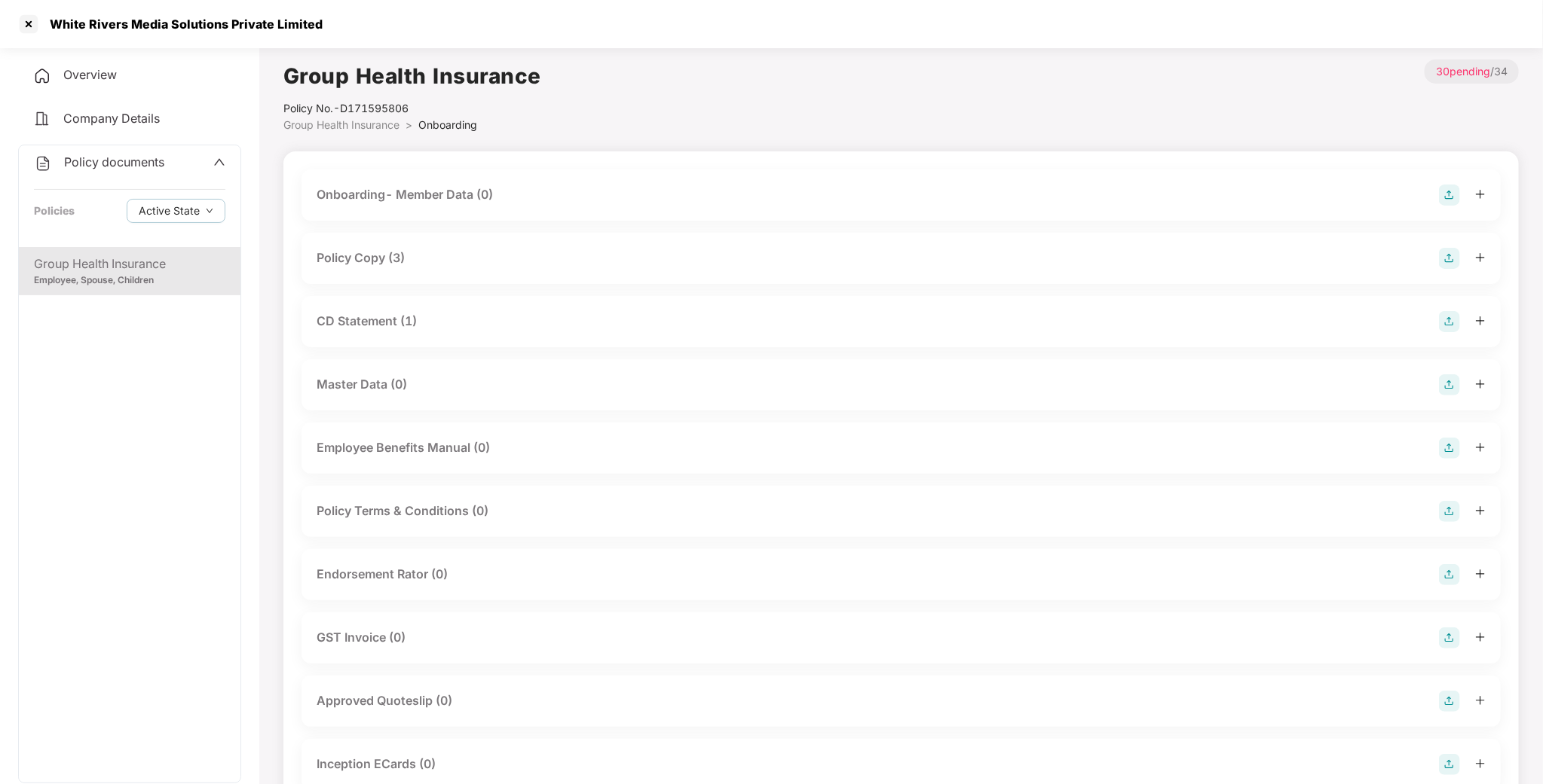
click at [122, 277] on div "Employee, Spouse, Children" at bounding box center [129, 281] width 192 height 14
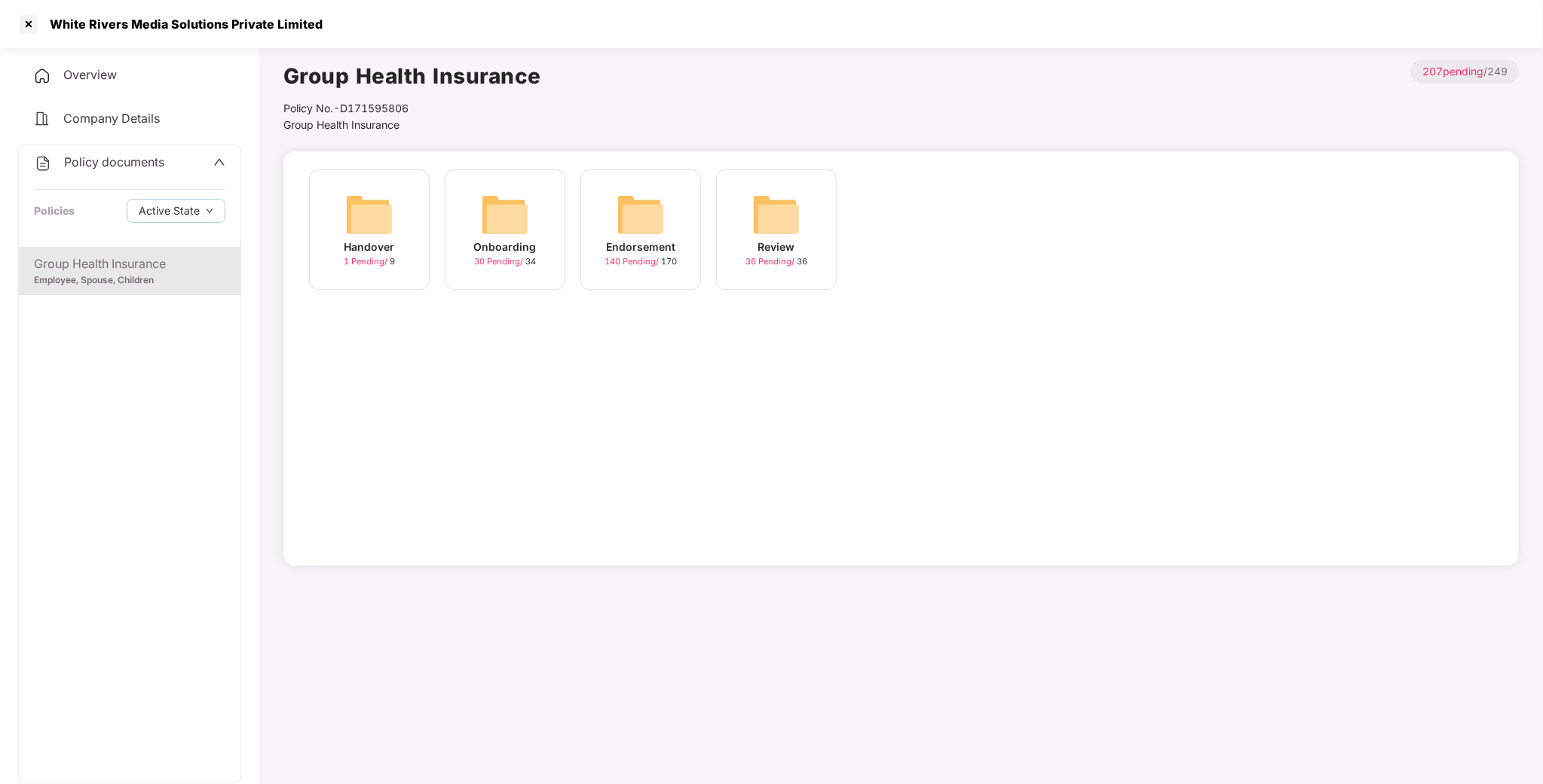
click at [378, 209] on img at bounding box center [369, 214] width 48 height 48
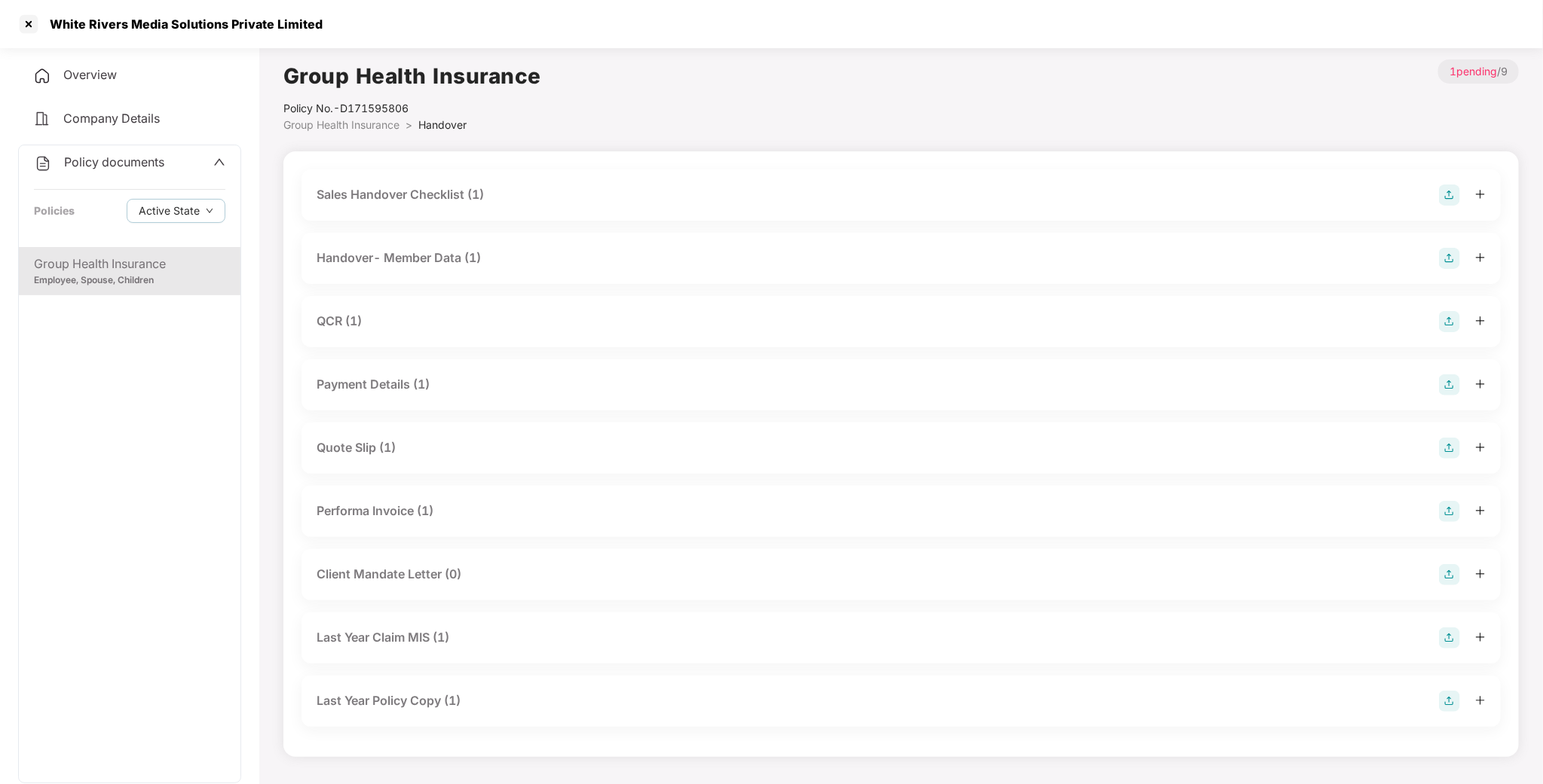
click at [350, 326] on div "QCR (1)" at bounding box center [339, 321] width 45 height 19
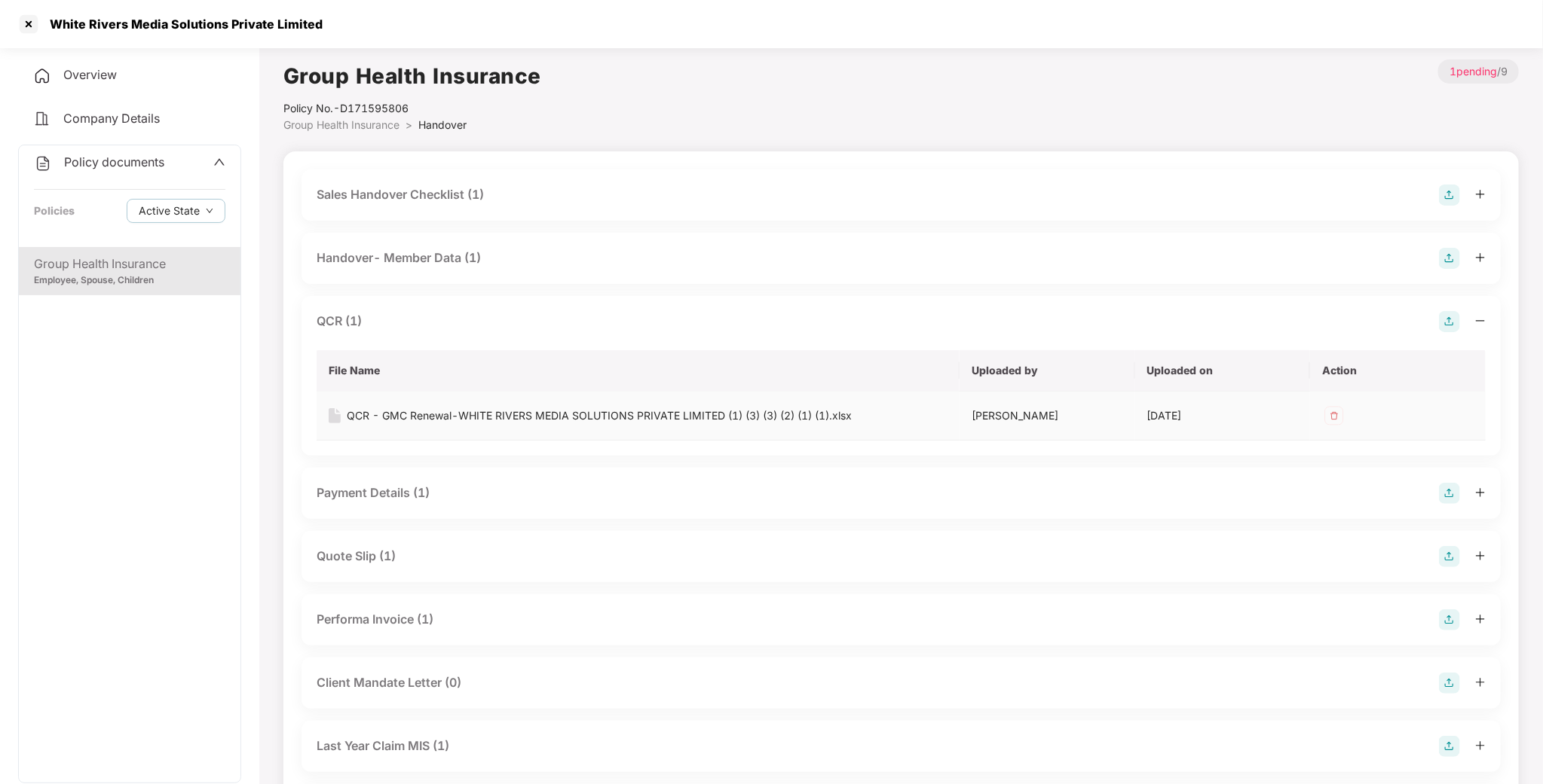
click at [390, 420] on div "QCR - GMC Renewal-WHITE RIVERS MEDIA SOLUTIONS PRIVATE LIMITED (1) (3) (3) (2) …" at bounding box center [599, 416] width 505 height 17
click at [40, 27] on div "White Rivers Media Solutions Private Limited" at bounding box center [181, 24] width 282 height 15
click at [36, 27] on div at bounding box center [29, 24] width 24 height 24
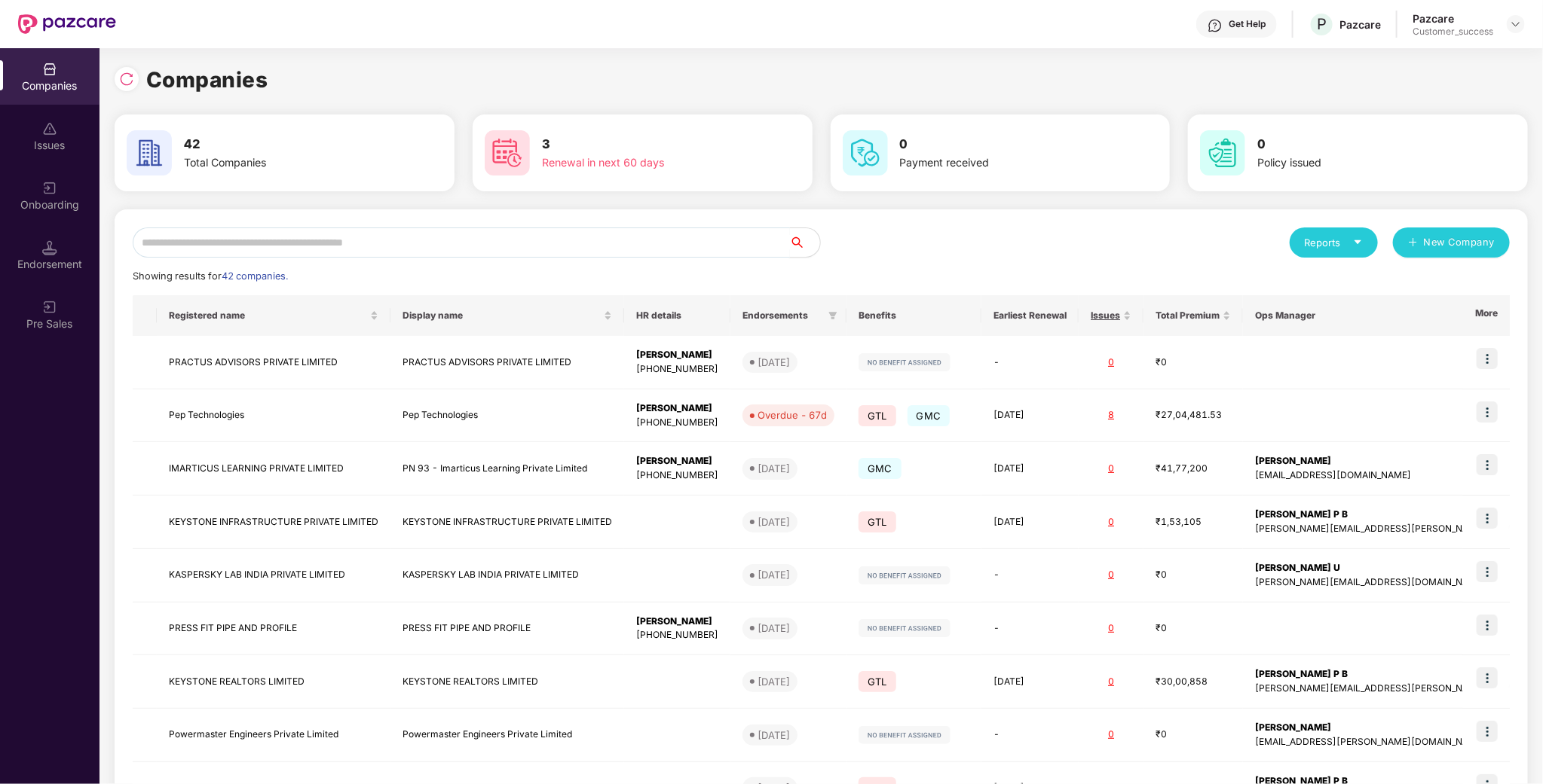
click at [340, 244] on input "text" at bounding box center [461, 243] width 657 height 31
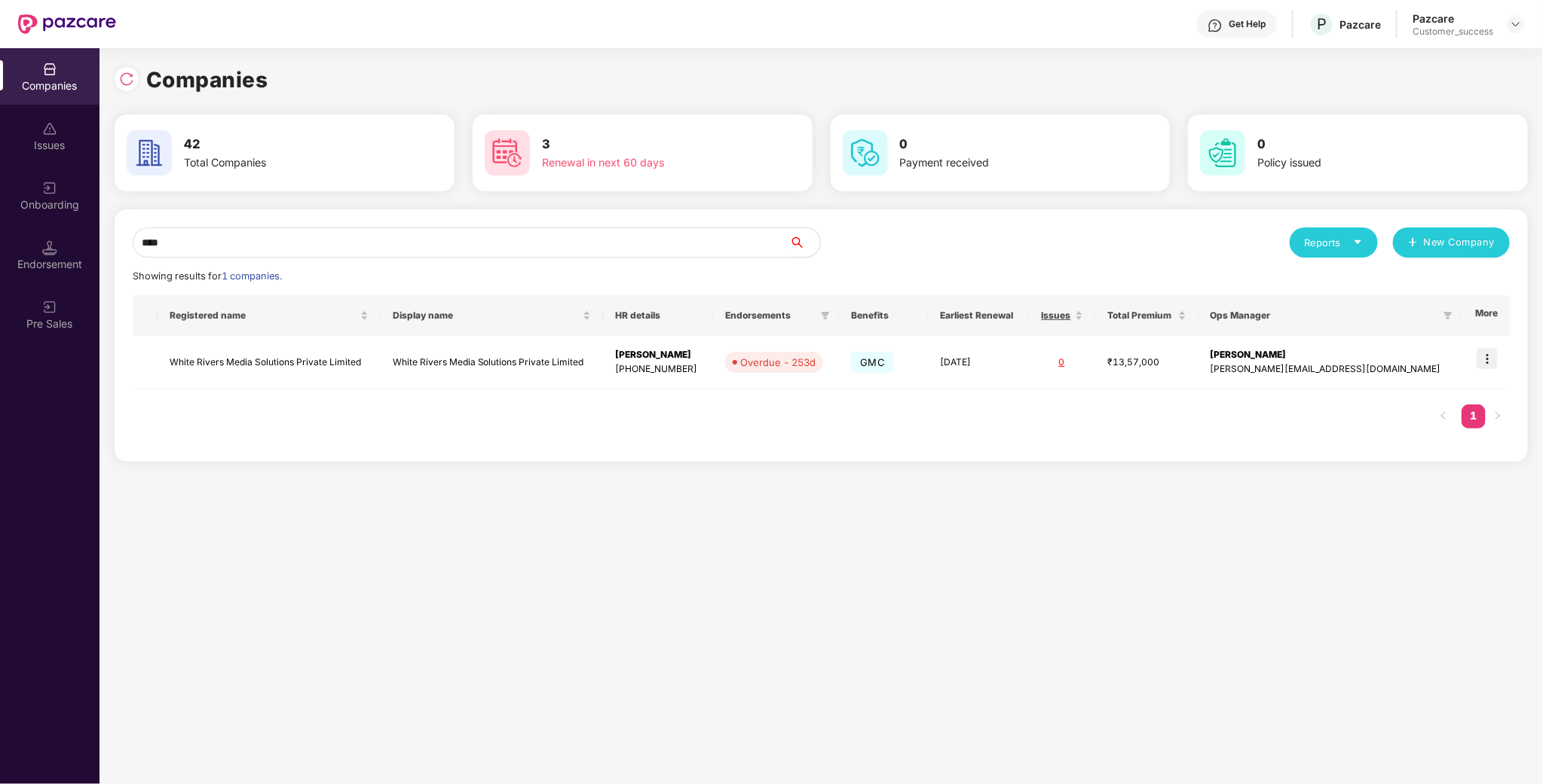
type input "****"
